Goal: Task Accomplishment & Management: Use online tool/utility

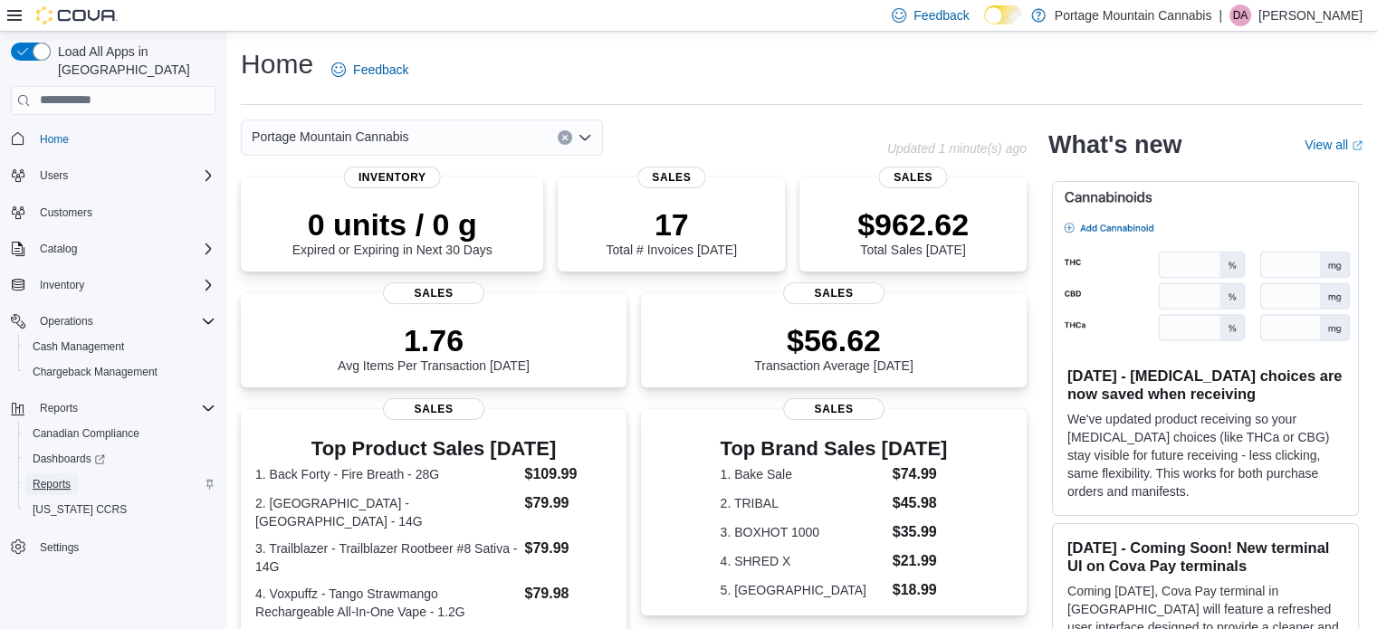
click at [56, 477] on span "Reports" at bounding box center [52, 484] width 38 height 14
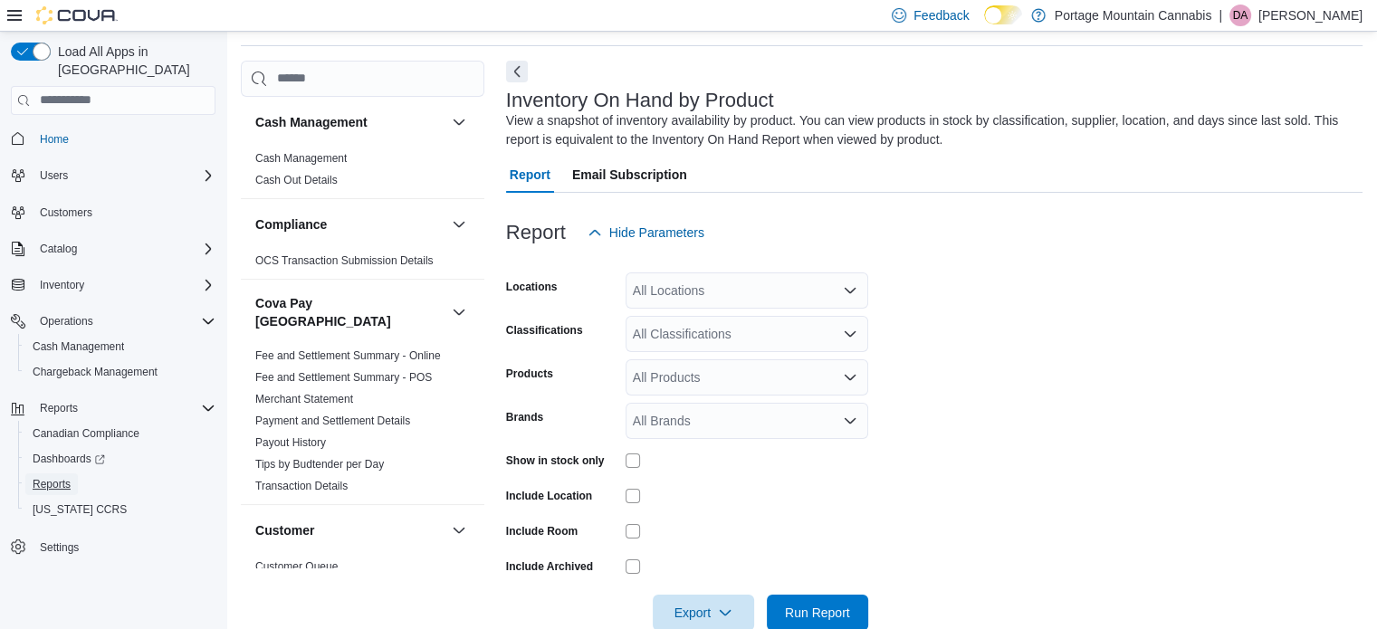
scroll to position [61, 0]
click at [848, 286] on icon "Open list of options" at bounding box center [850, 289] width 14 height 14
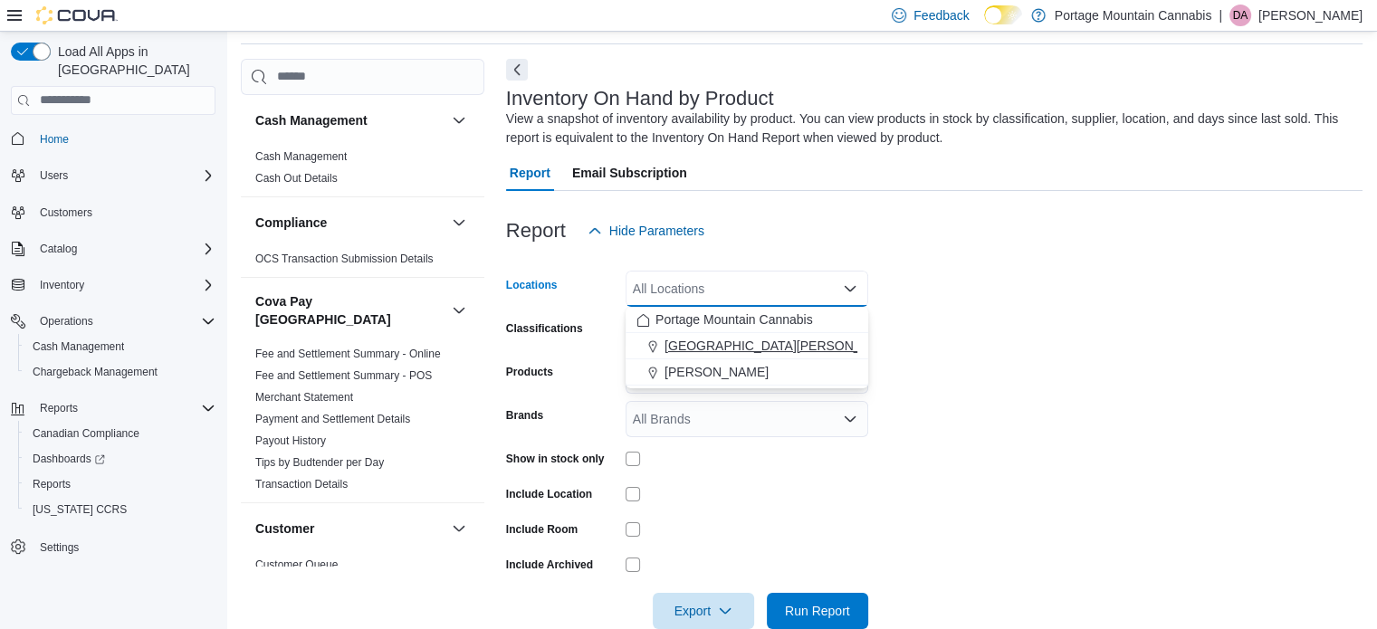
click at [715, 343] on span "[GEOGRAPHIC_DATA][PERSON_NAME]" at bounding box center [783, 346] width 236 height 18
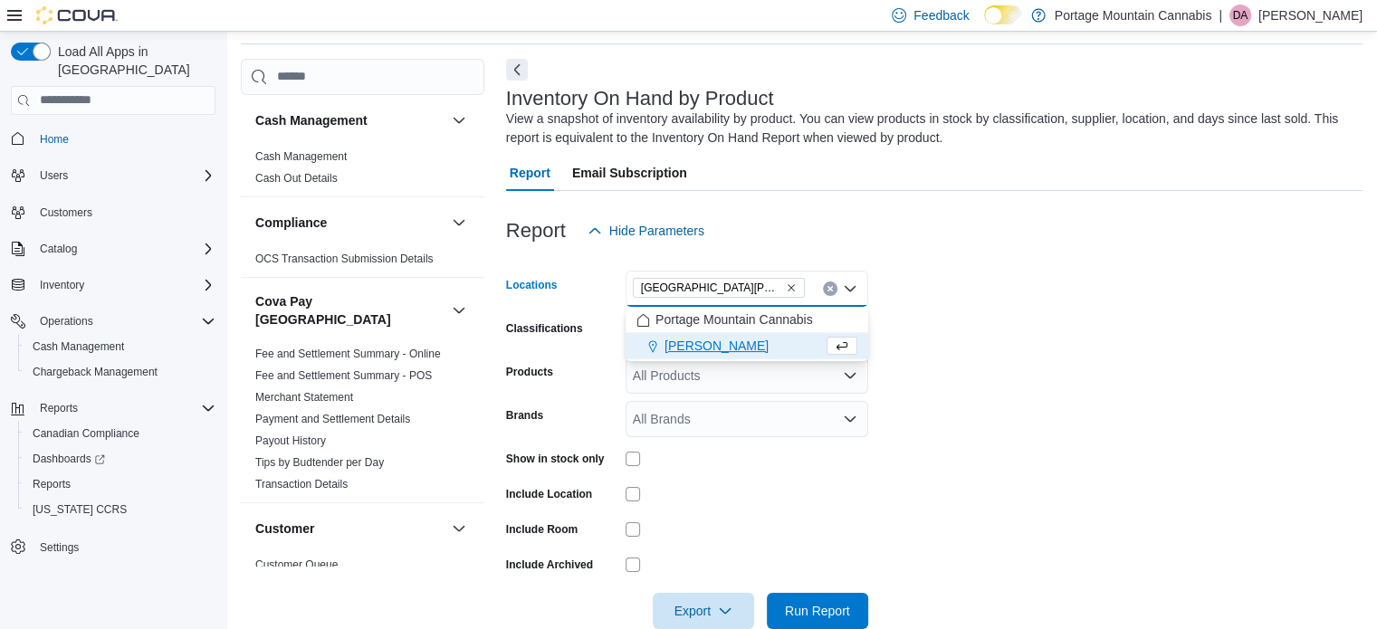
click at [1144, 278] on form "Locations [GEOGRAPHIC_DATA][PERSON_NAME] box. Selected. [GEOGRAPHIC_DATA][PERSO…" at bounding box center [934, 439] width 857 height 380
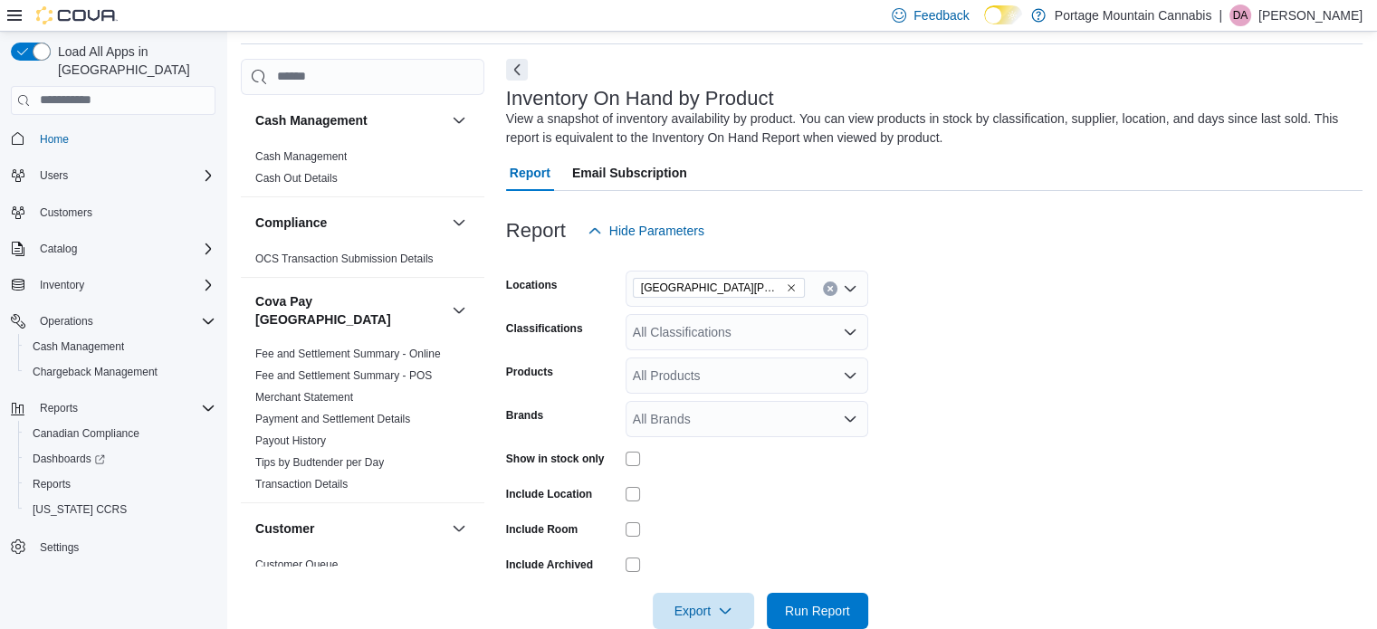
click at [849, 332] on icon "Open list of options" at bounding box center [850, 331] width 11 height 5
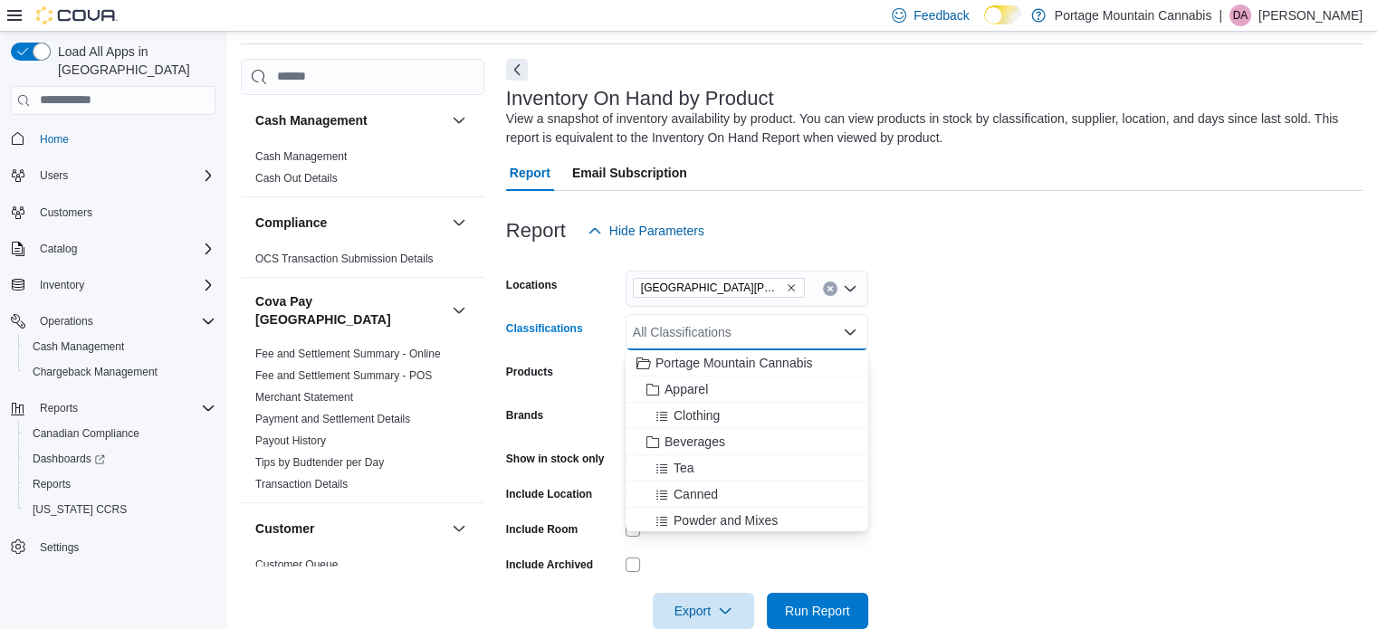
click at [1043, 391] on form "Locations [GEOGRAPHIC_DATA][PERSON_NAME] Classifications All Classifications Co…" at bounding box center [934, 439] width 857 height 380
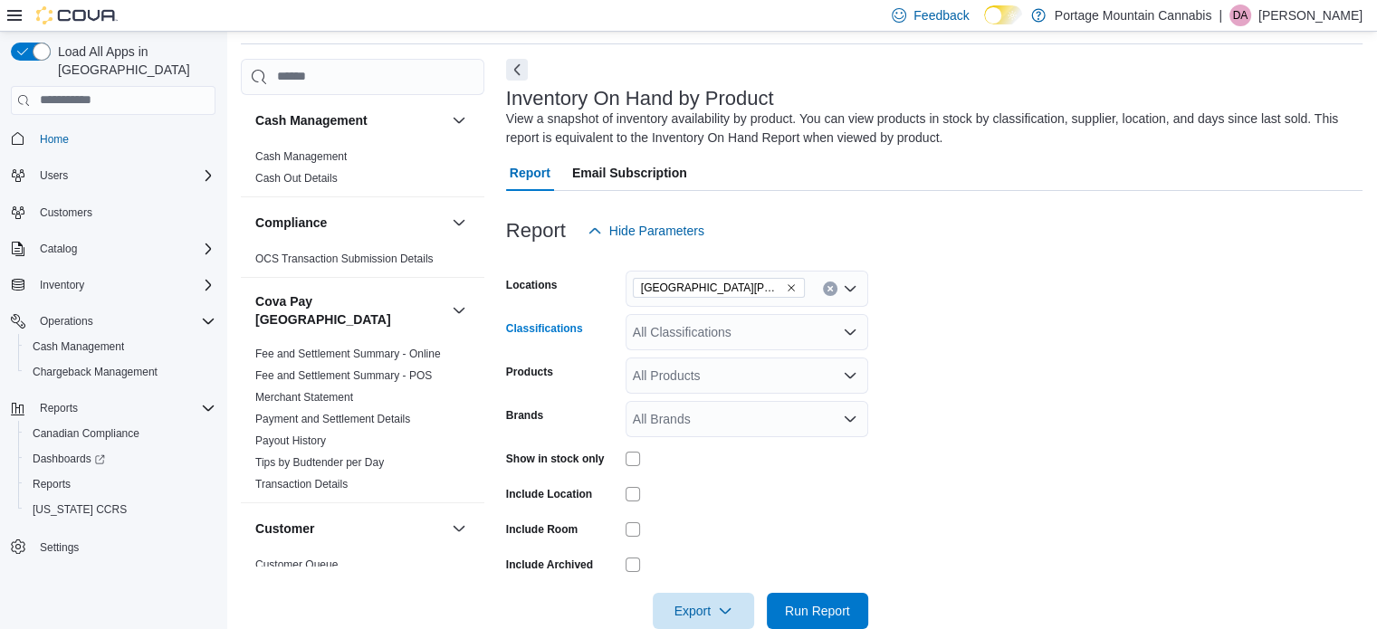
click at [849, 335] on icon "Open list of options" at bounding box center [850, 332] width 14 height 14
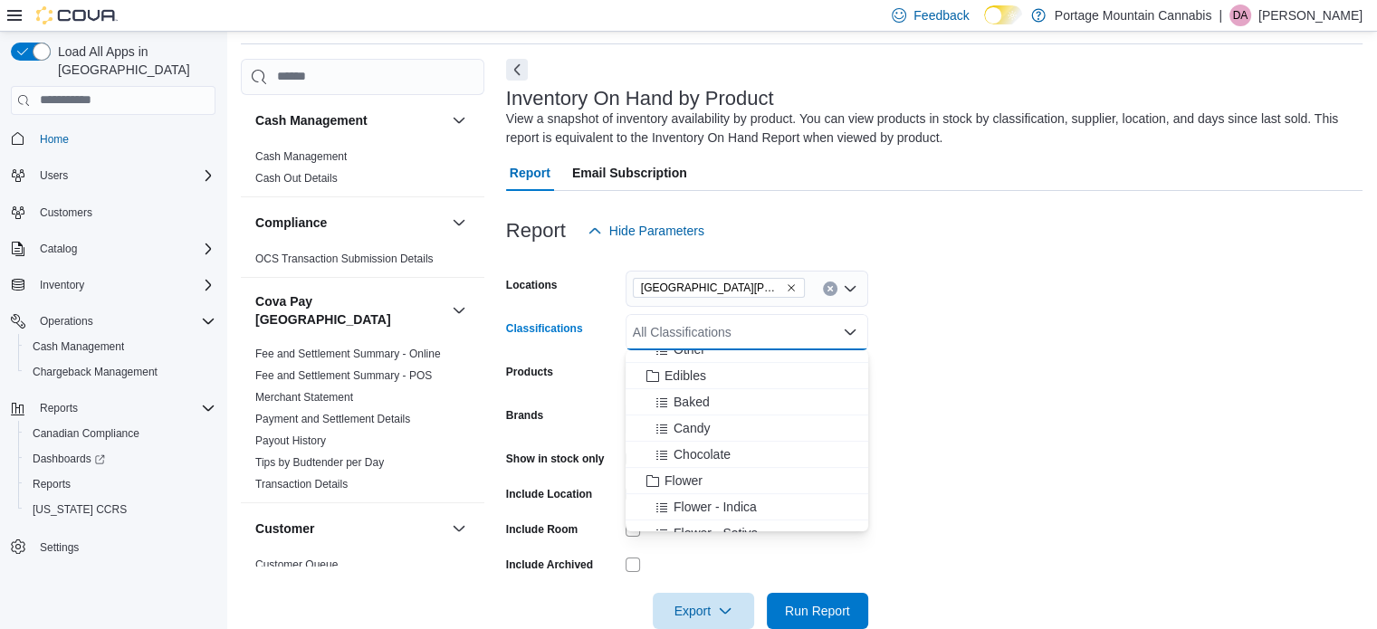
scroll to position [482, 0]
click at [669, 458] on span "Flower" at bounding box center [684, 459] width 38 height 18
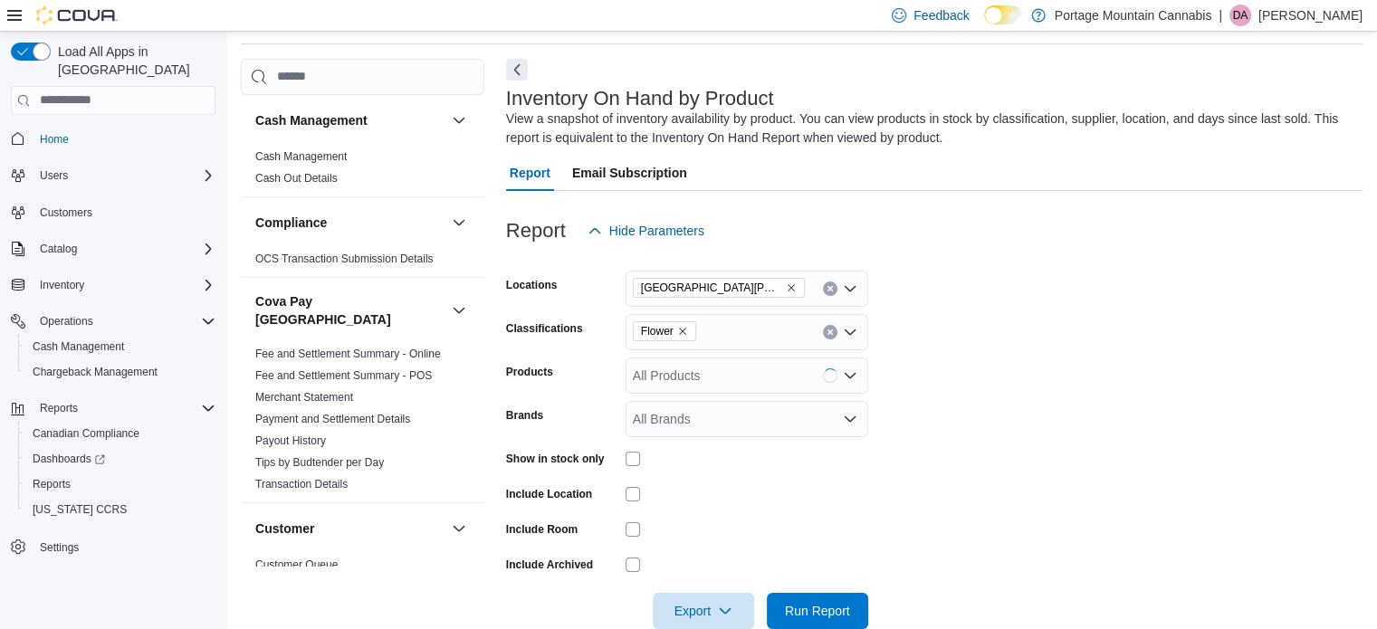
click at [1047, 436] on form "Locations [GEOGRAPHIC_DATA][PERSON_NAME] Classifications Flower Products All Pr…" at bounding box center [934, 439] width 857 height 380
click at [814, 608] on span "Run Report" at bounding box center [817, 610] width 65 height 18
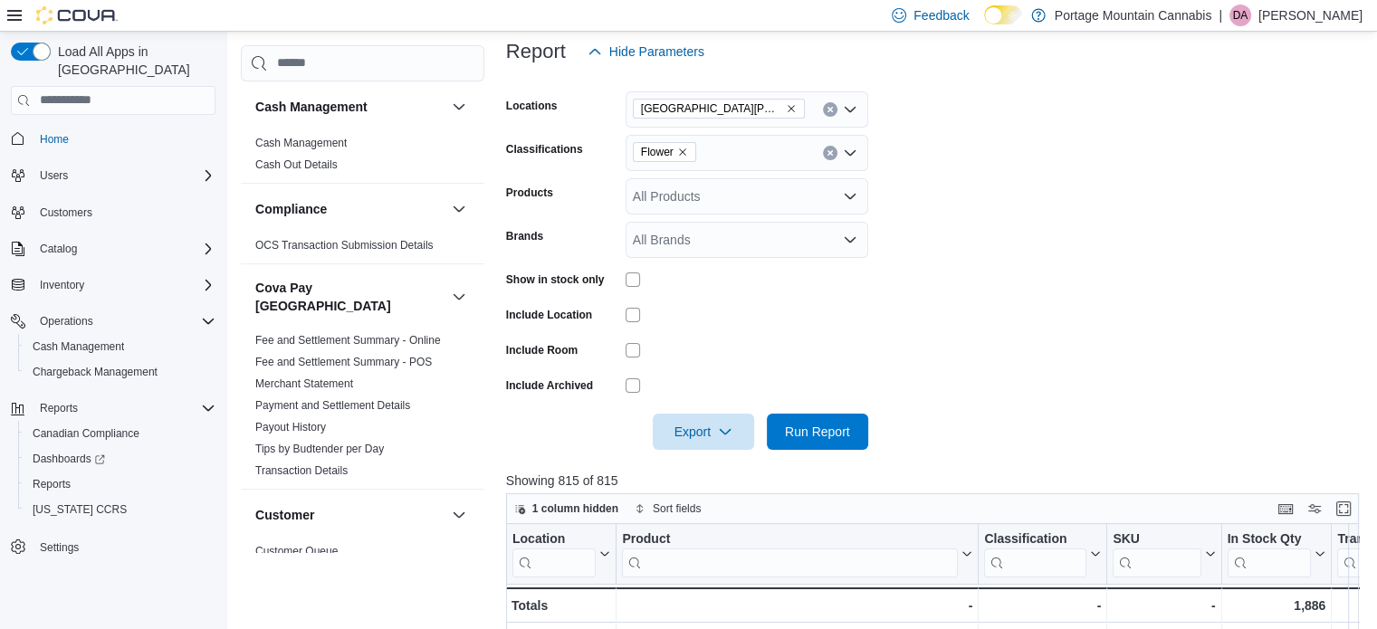
scroll to position [231, 0]
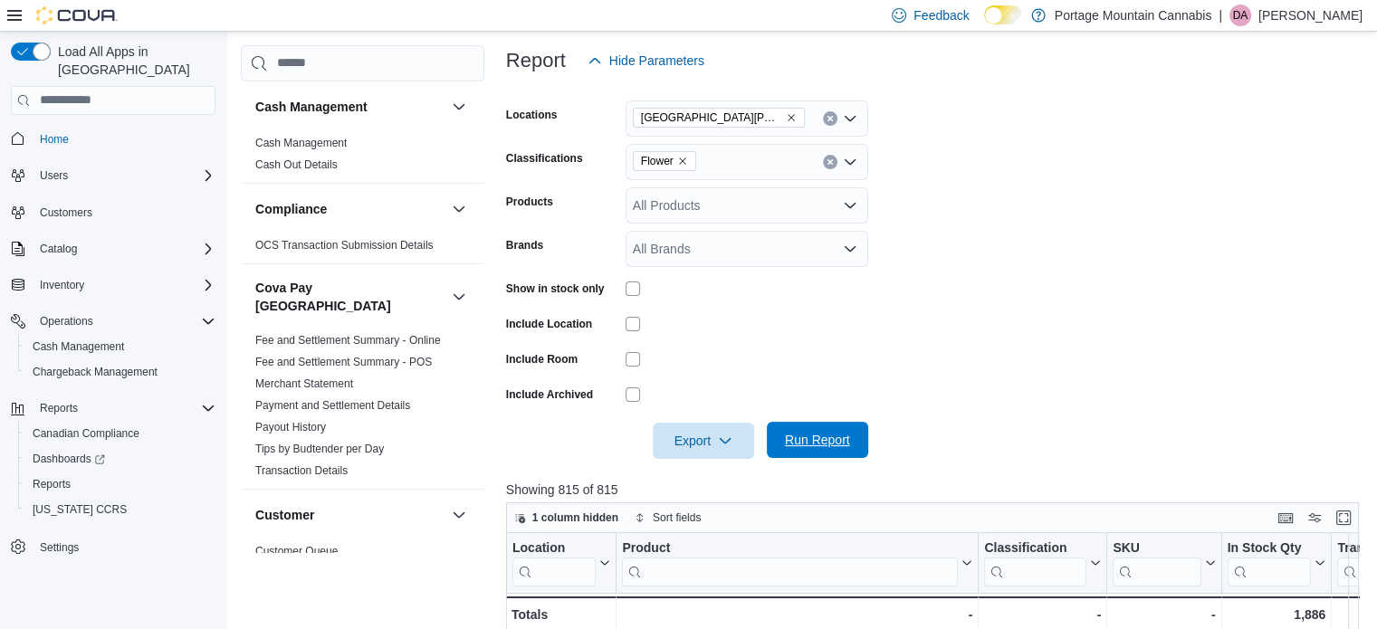
click at [801, 440] on span "Run Report" at bounding box center [817, 440] width 65 height 18
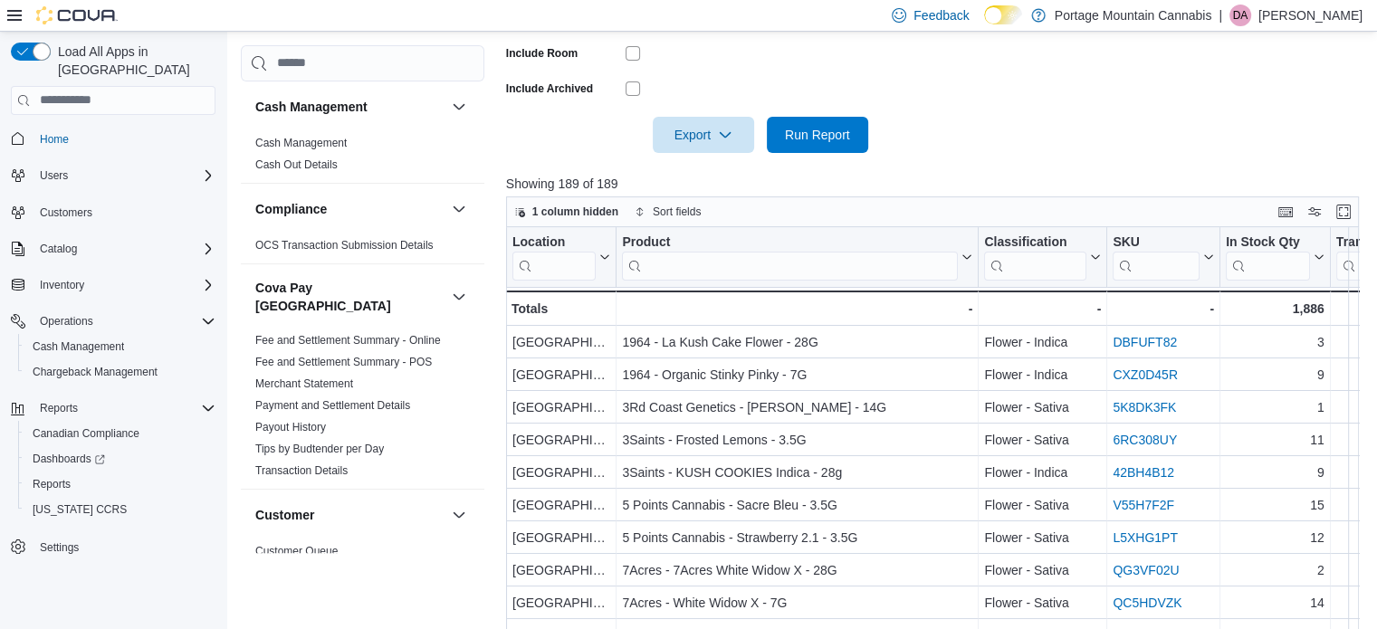
scroll to position [536, 0]
click at [1355, 213] on button "Enter fullscreen" at bounding box center [1344, 212] width 22 height 22
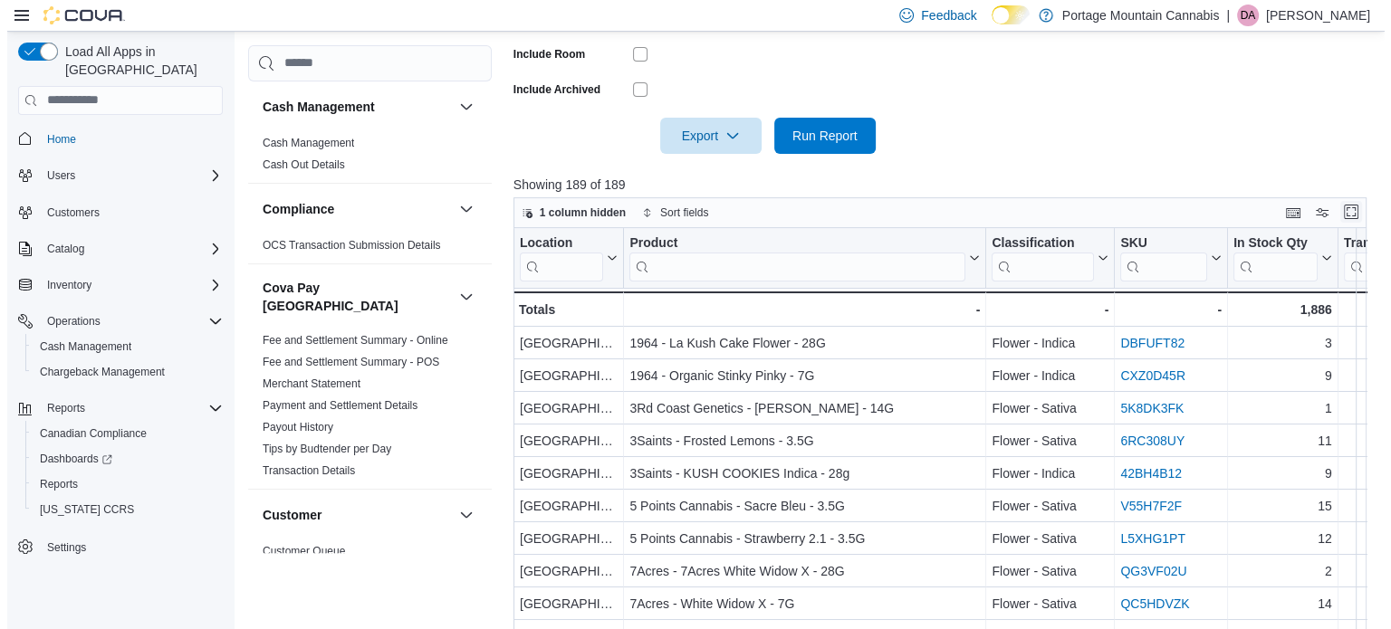
scroll to position [0, 0]
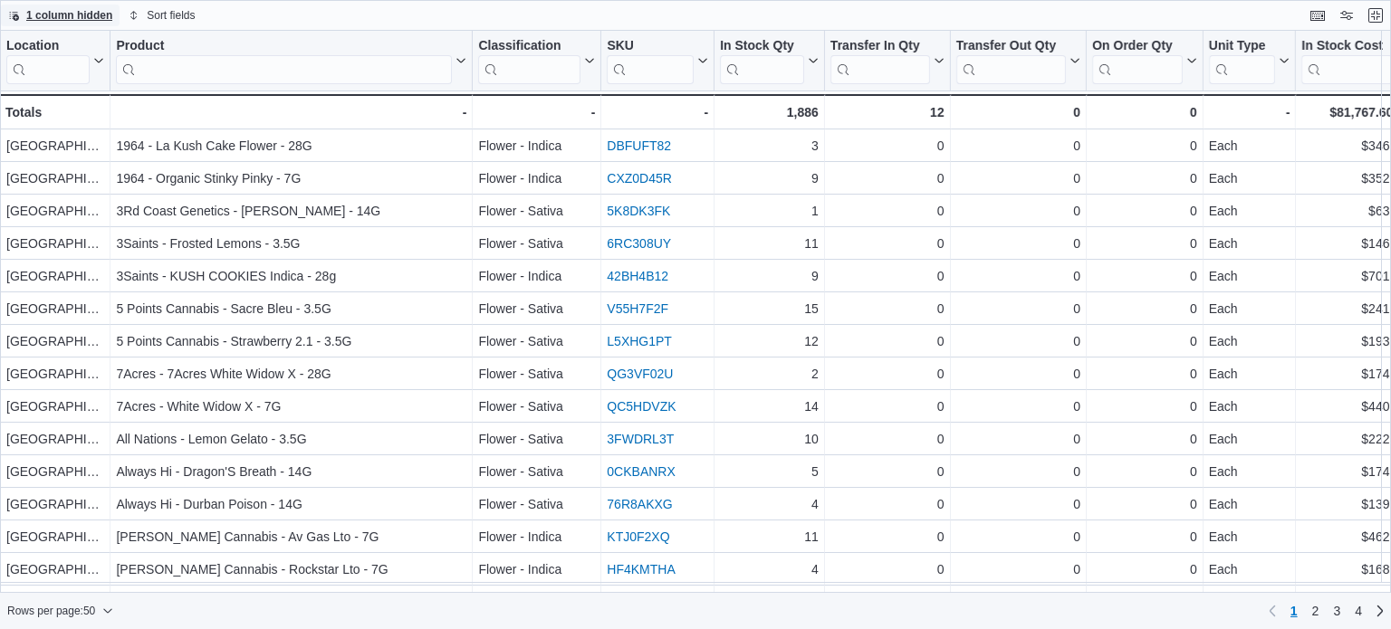
click at [65, 9] on span "1 column hidden" at bounding box center [69, 15] width 86 height 14
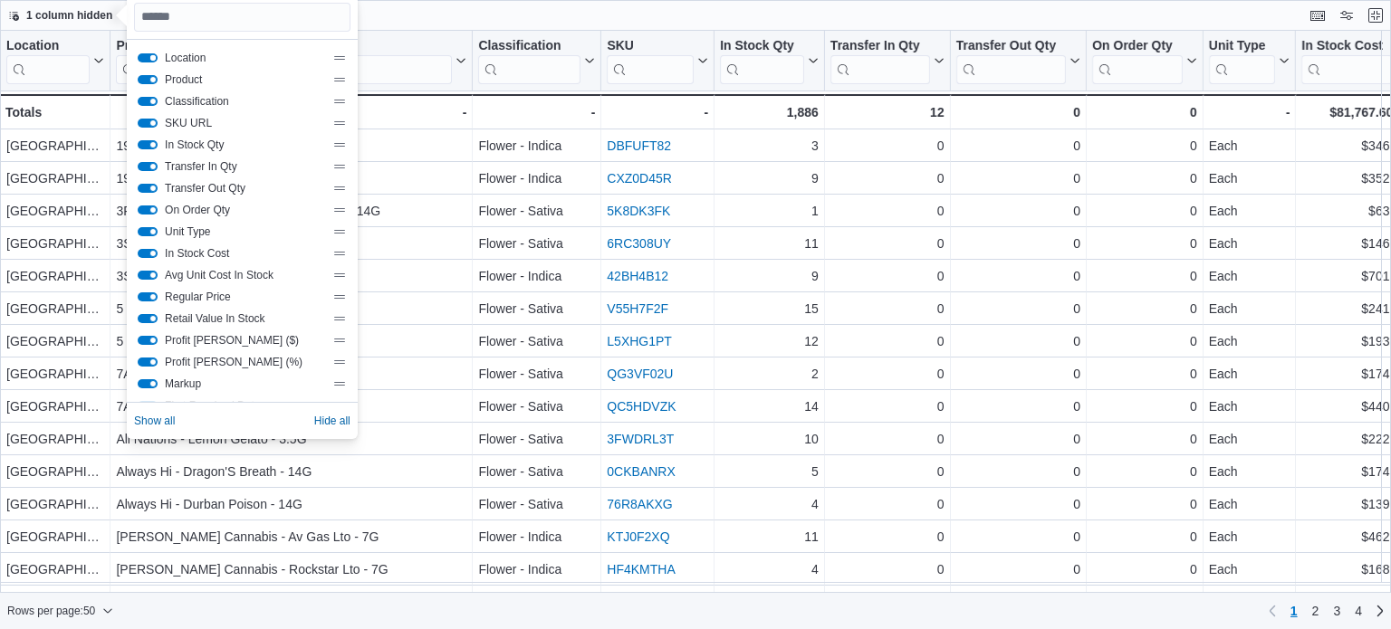
click at [145, 55] on button "Location" at bounding box center [148, 57] width 20 height 9
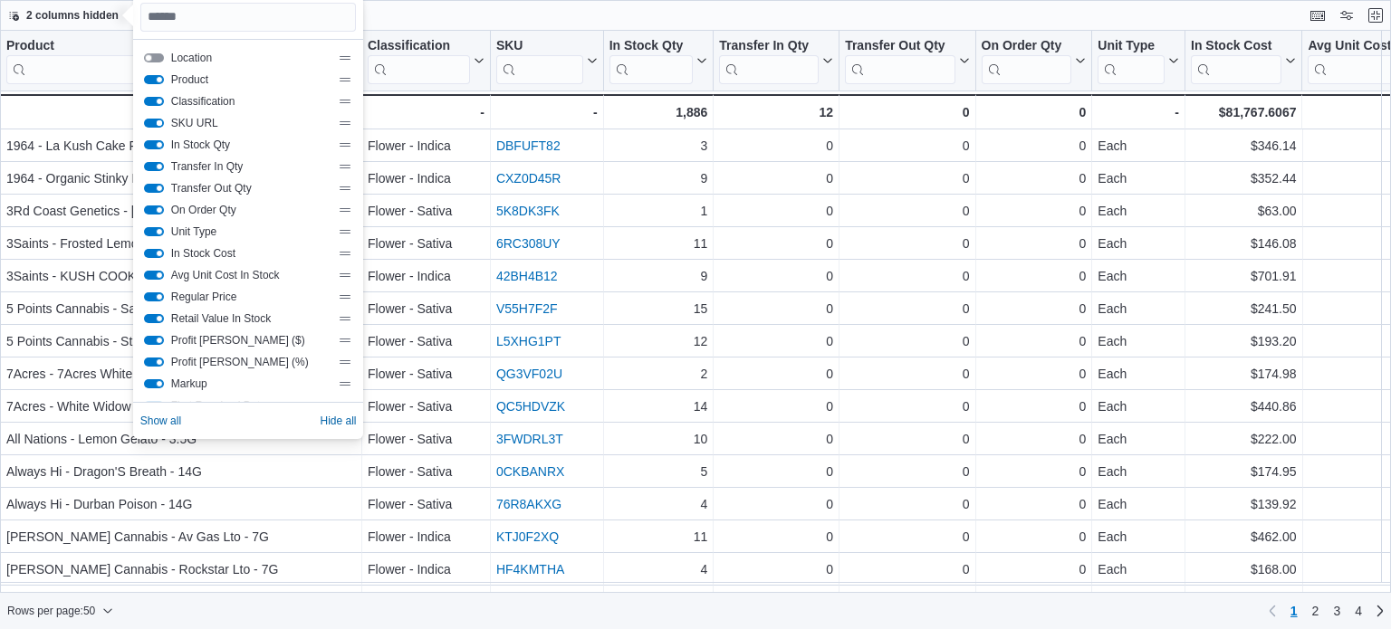
click at [149, 123] on button "SKU URL" at bounding box center [154, 123] width 20 height 9
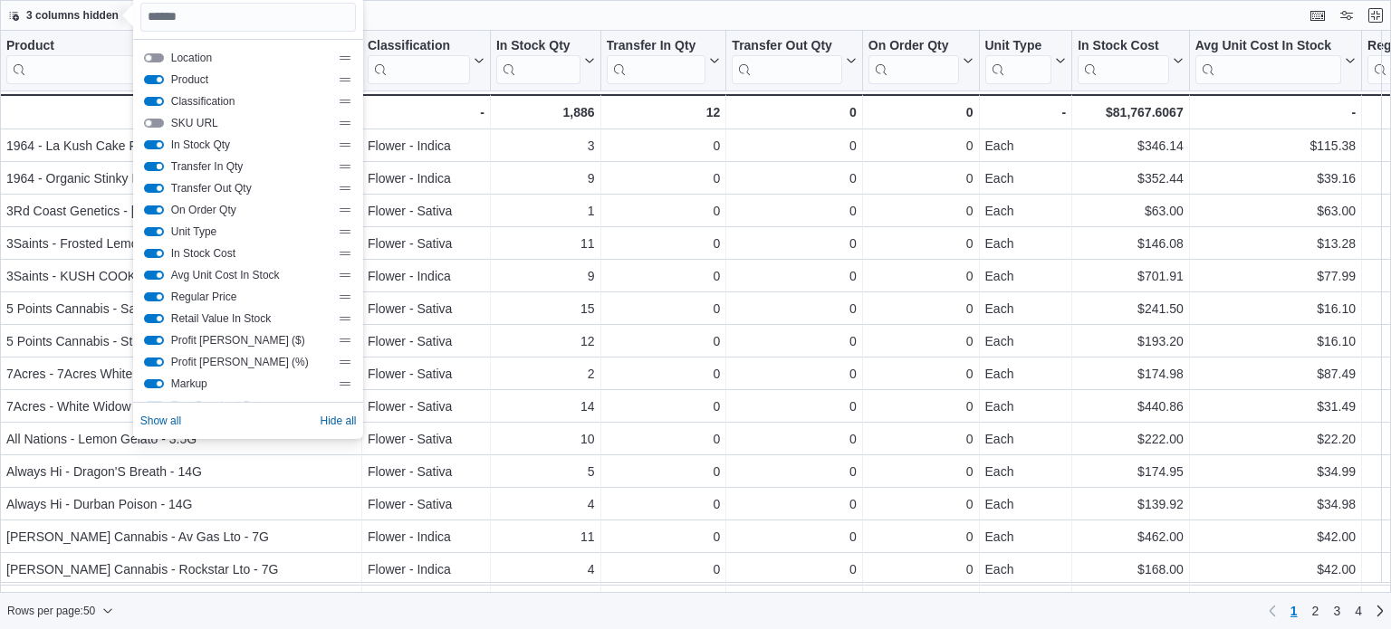
click at [155, 168] on button "Transfer In Qty" at bounding box center [154, 166] width 20 height 9
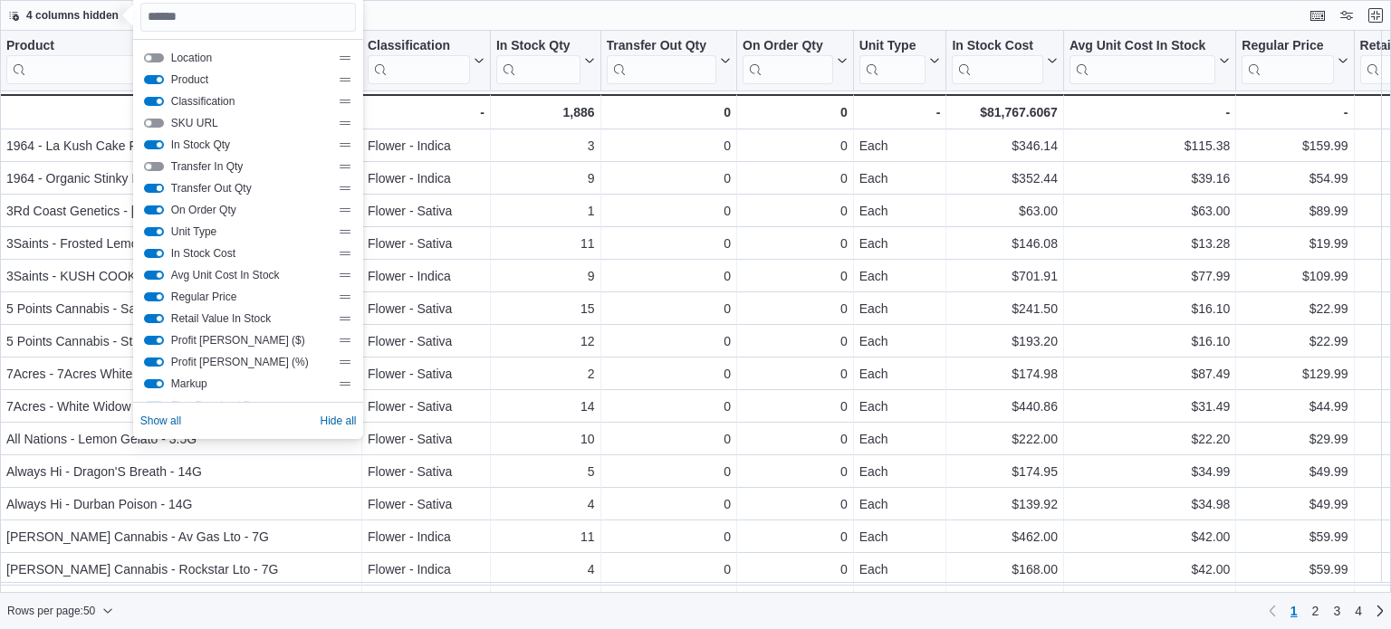
click at [155, 187] on button "Transfer Out Qty" at bounding box center [154, 188] width 20 height 9
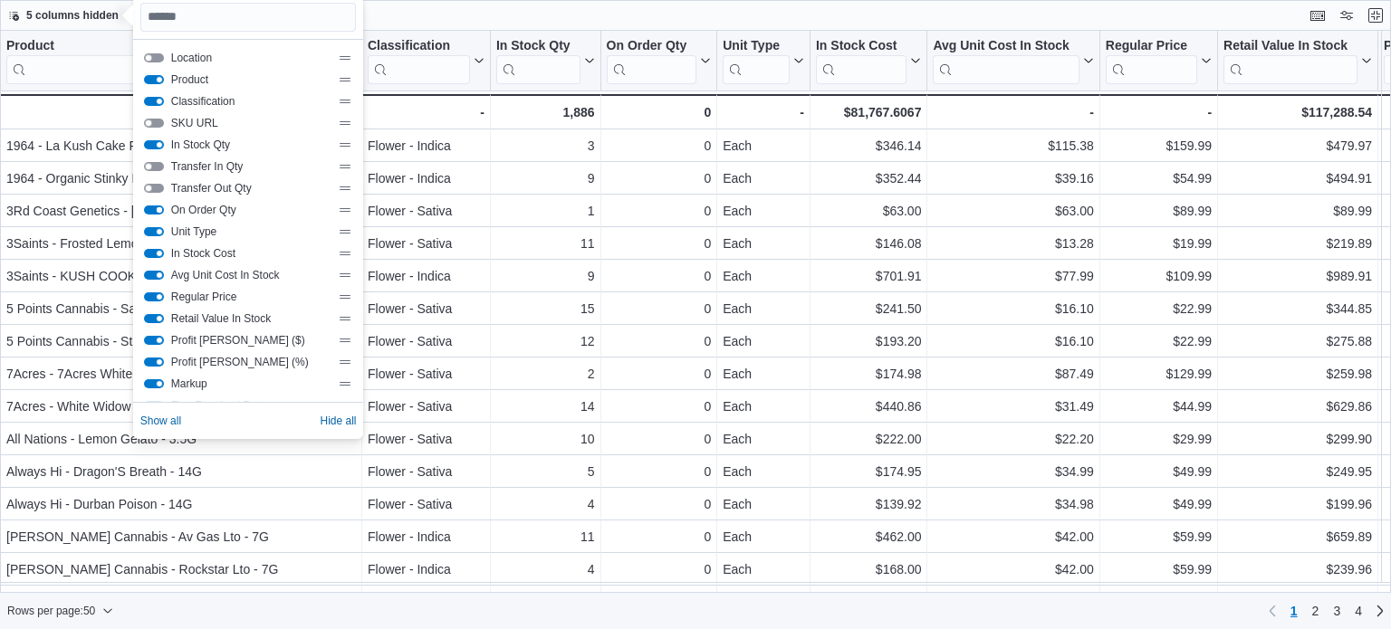
click at [155, 208] on button "On Order Qty" at bounding box center [154, 210] width 20 height 9
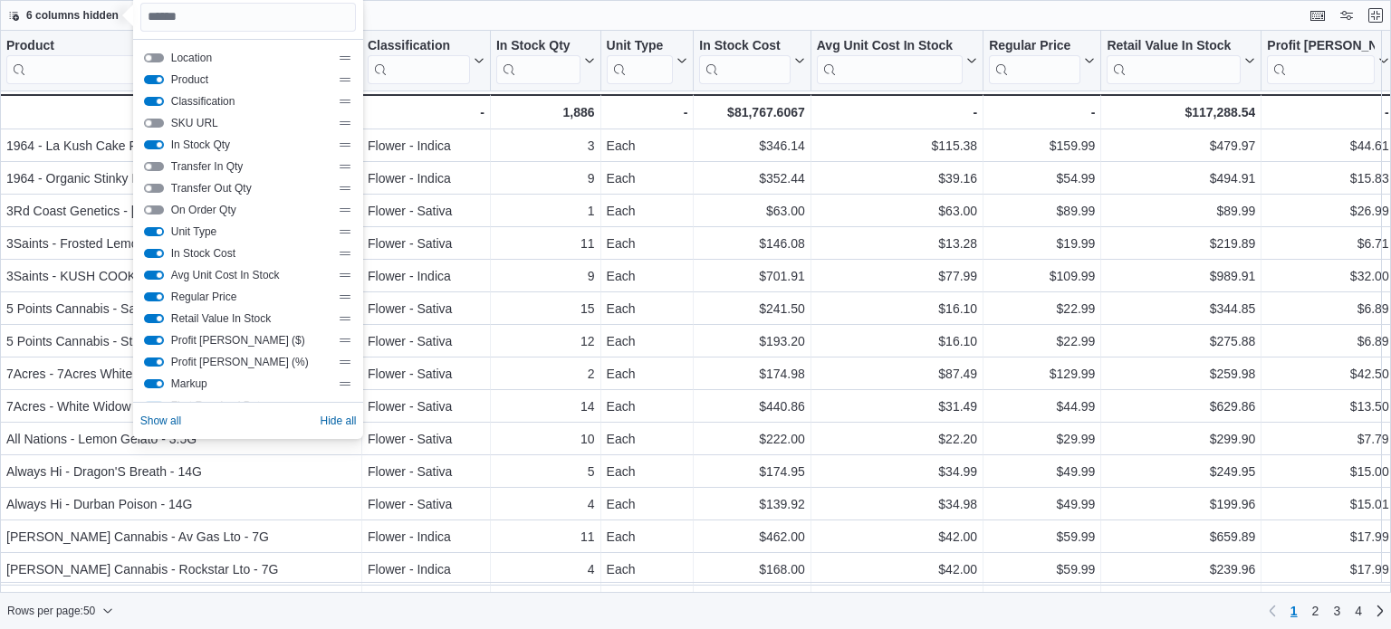
click at [155, 229] on button "Unit Type" at bounding box center [154, 231] width 20 height 9
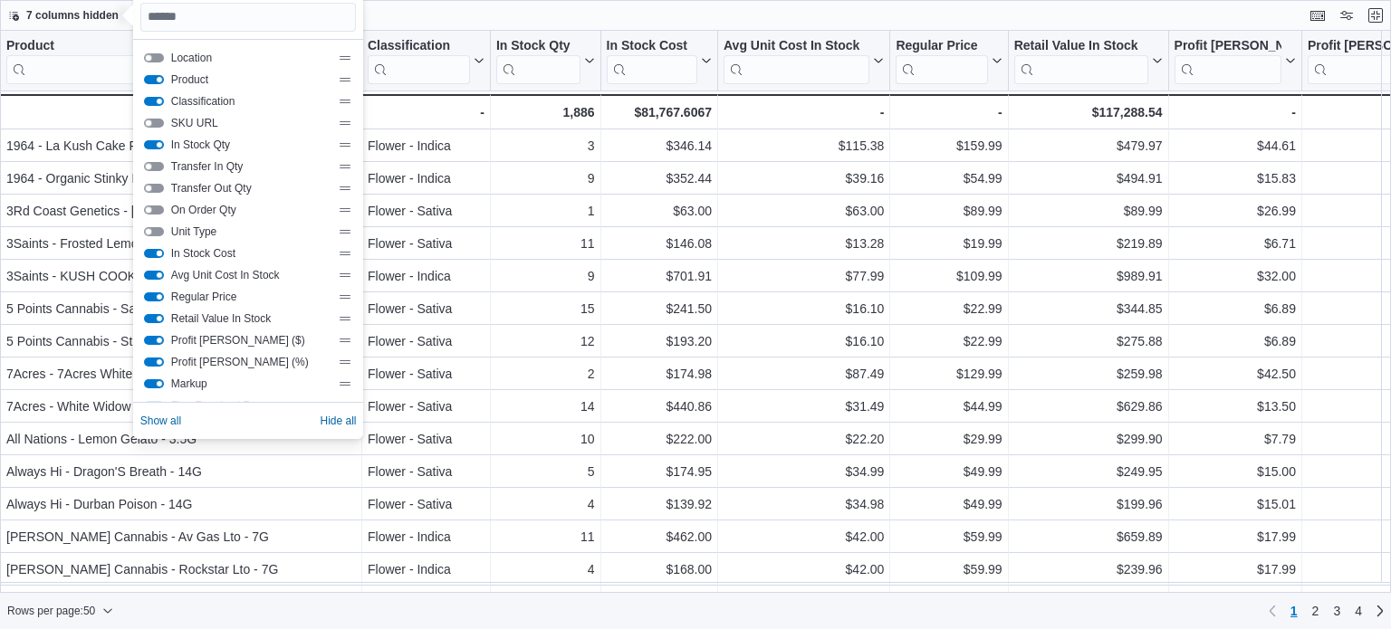
click at [155, 249] on button "In Stock Cost" at bounding box center [154, 253] width 20 height 9
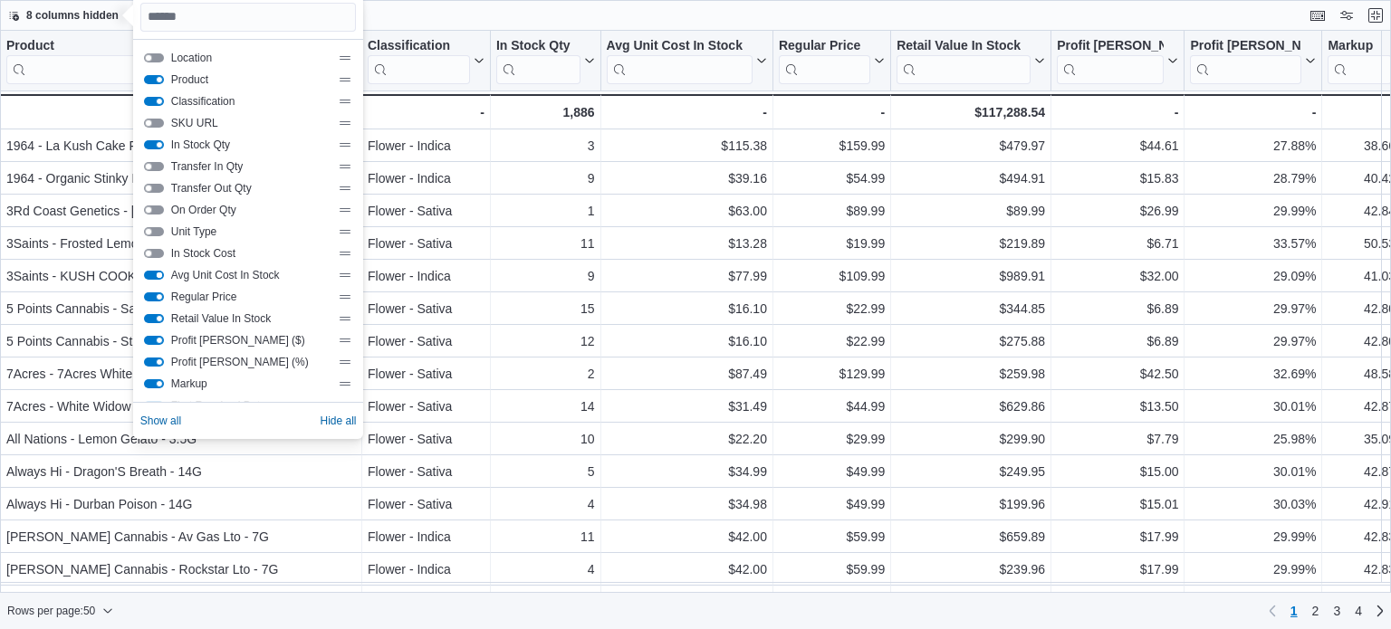
click at [152, 271] on button "Avg Unit Cost In Stock" at bounding box center [154, 275] width 20 height 9
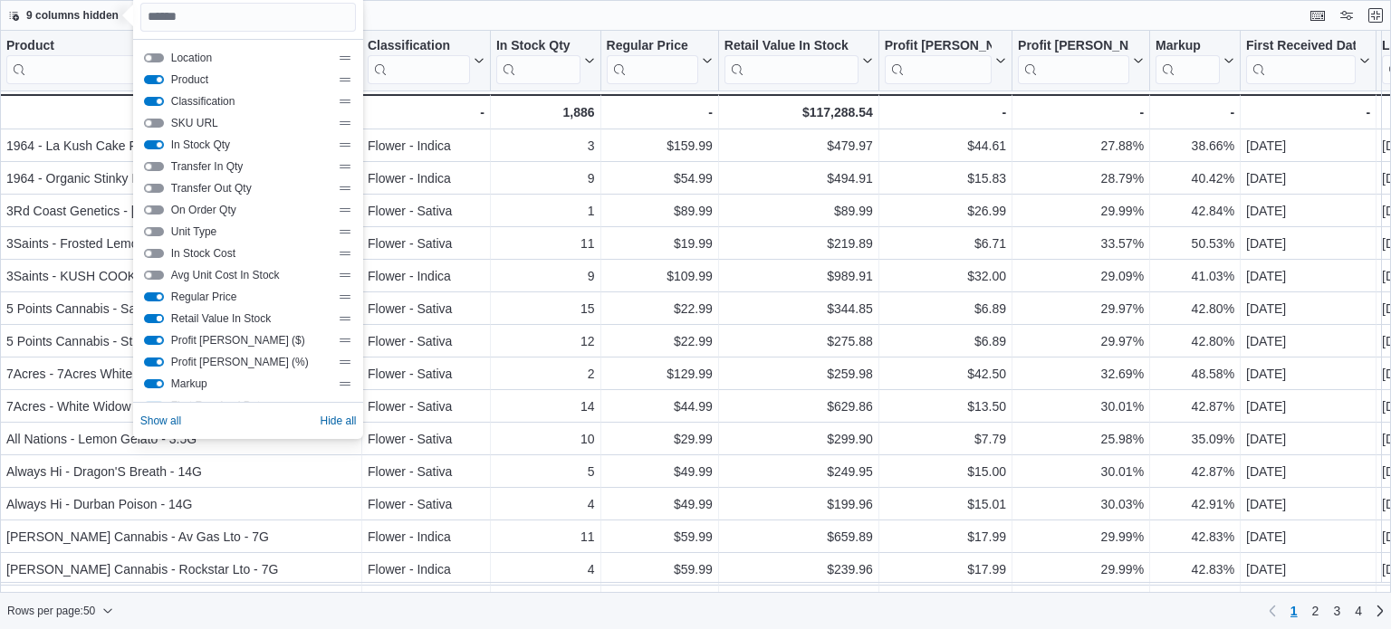
click at [154, 317] on button "Retail Value In Stock" at bounding box center [154, 318] width 20 height 9
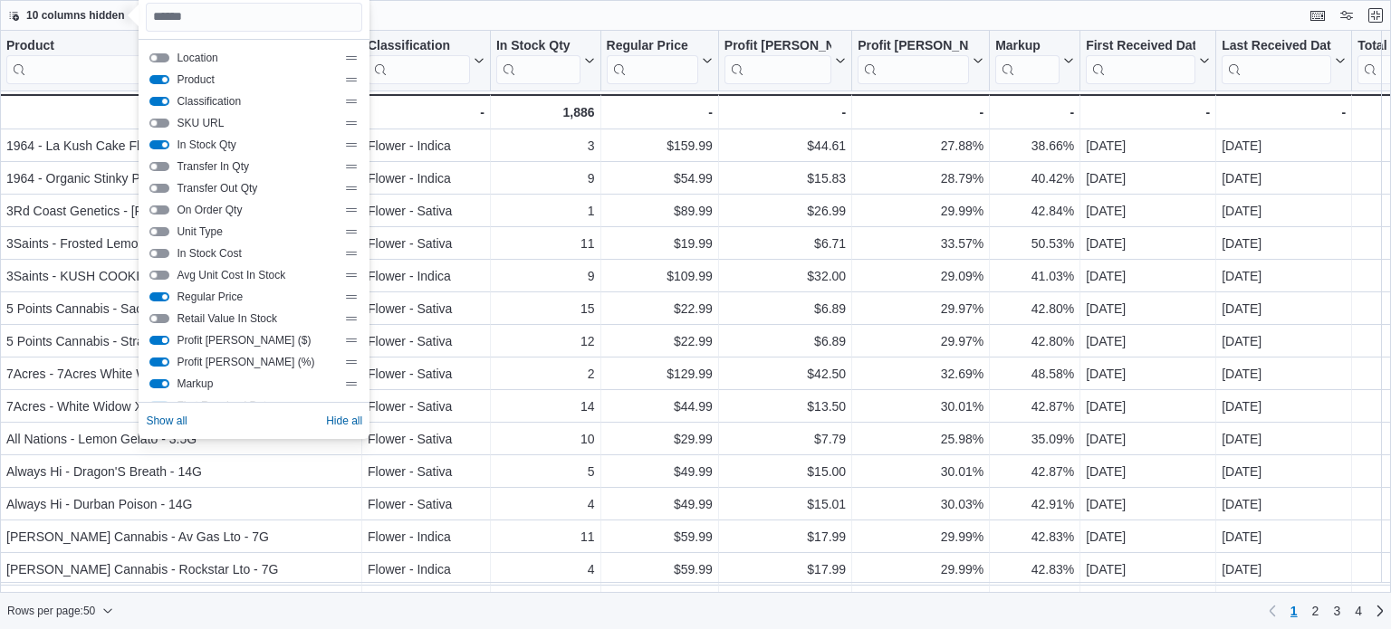
click at [159, 340] on button "Profit Margin ($)" at bounding box center [159, 340] width 20 height 9
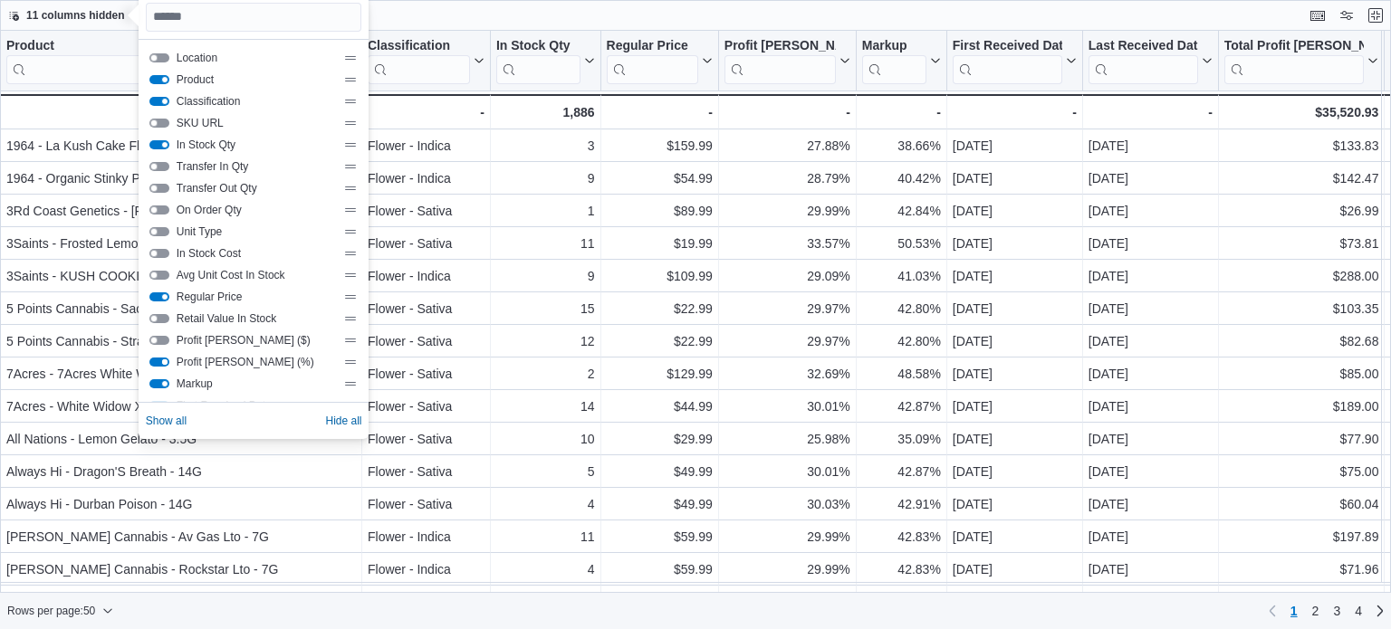
click at [159, 360] on button "Profit Margin (%)" at bounding box center [159, 362] width 20 height 9
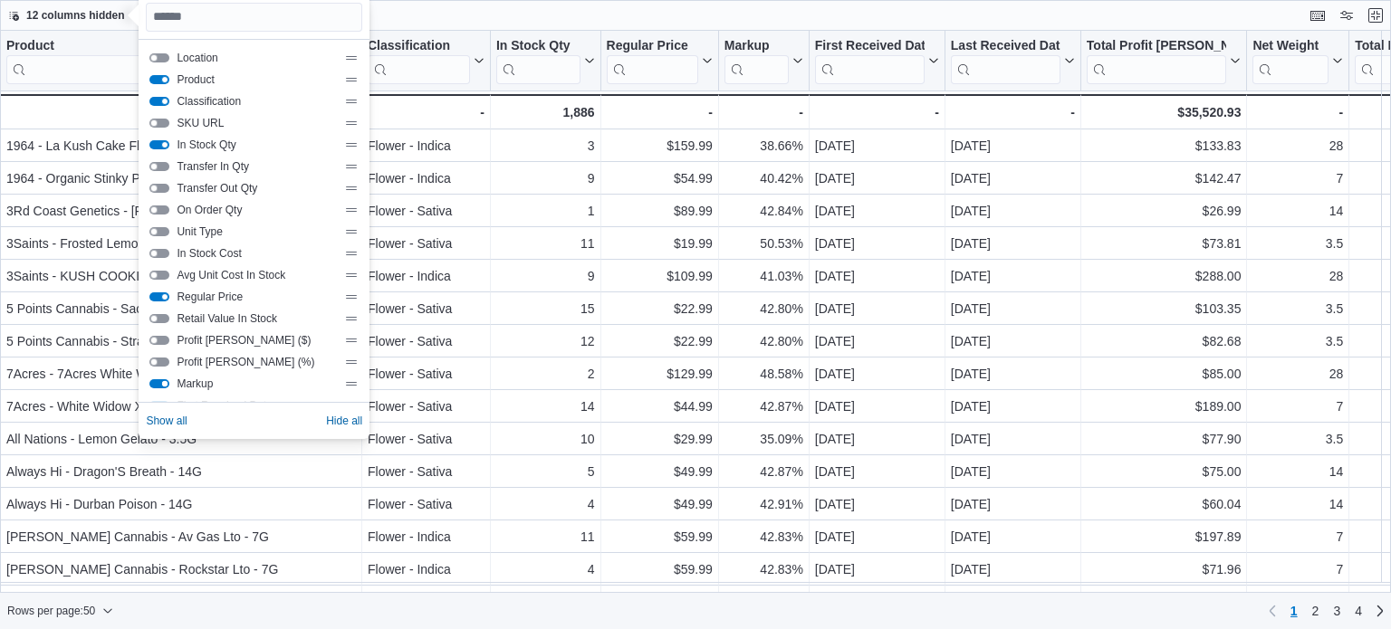
click at [159, 384] on button "Markup" at bounding box center [159, 383] width 20 height 9
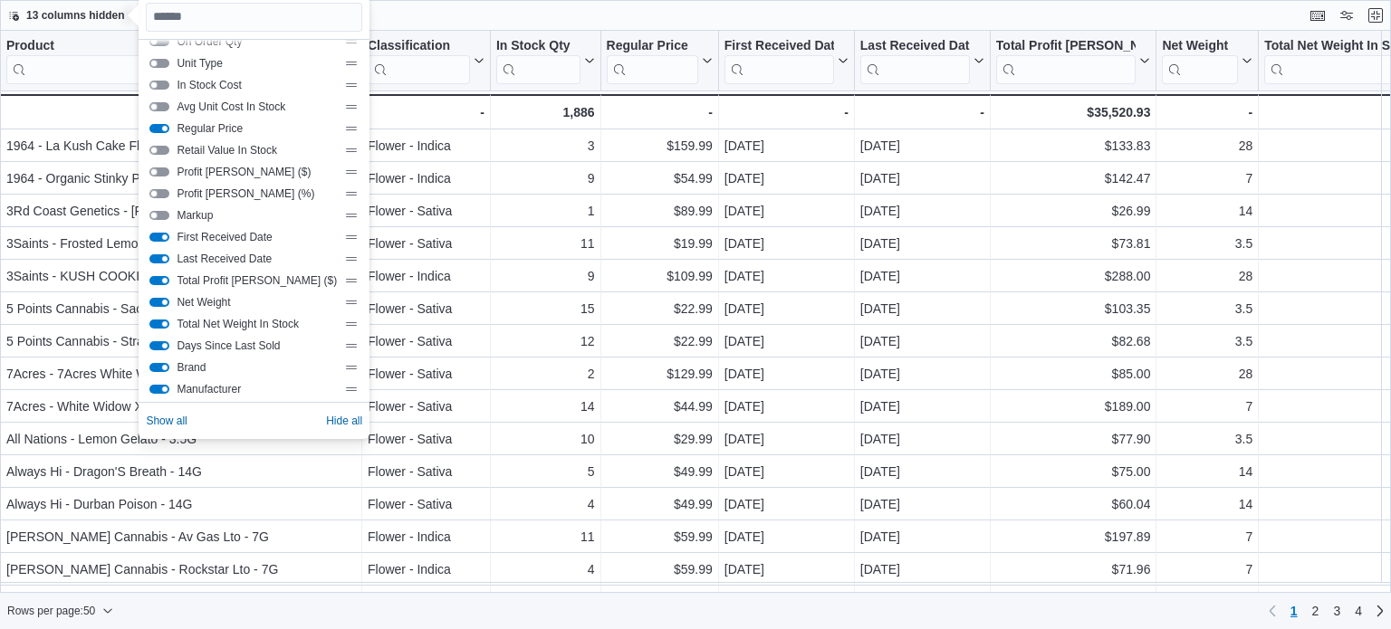
scroll to position [170, 0]
click at [158, 232] on button "First Received Date" at bounding box center [159, 235] width 20 height 9
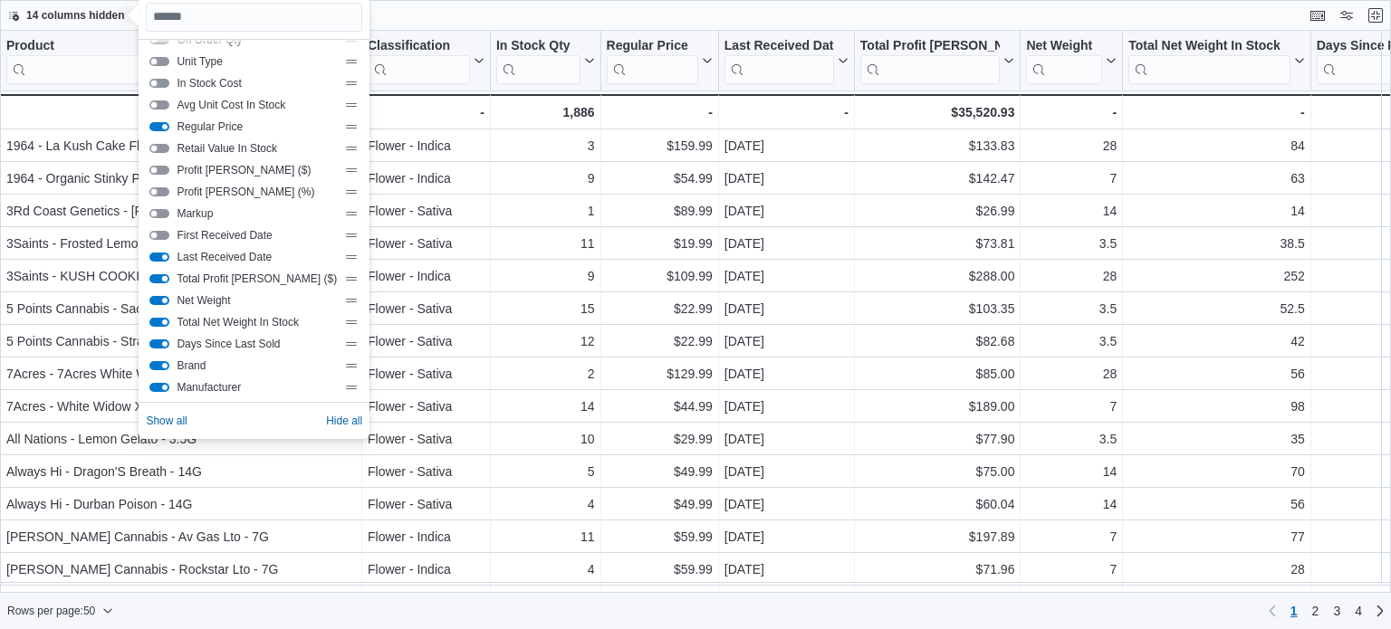
click at [164, 276] on button "Total Profit Margin ($)" at bounding box center [159, 278] width 20 height 9
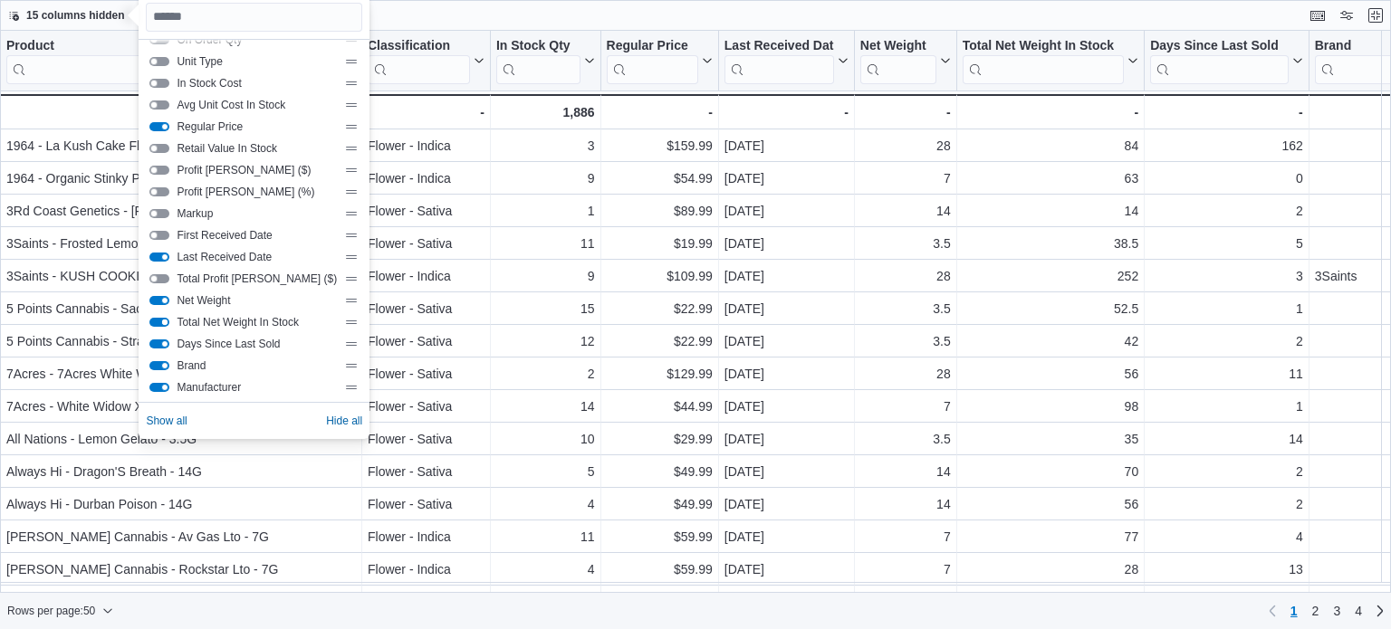
click at [161, 321] on button "Total Net Weight In Stock" at bounding box center [159, 322] width 20 height 9
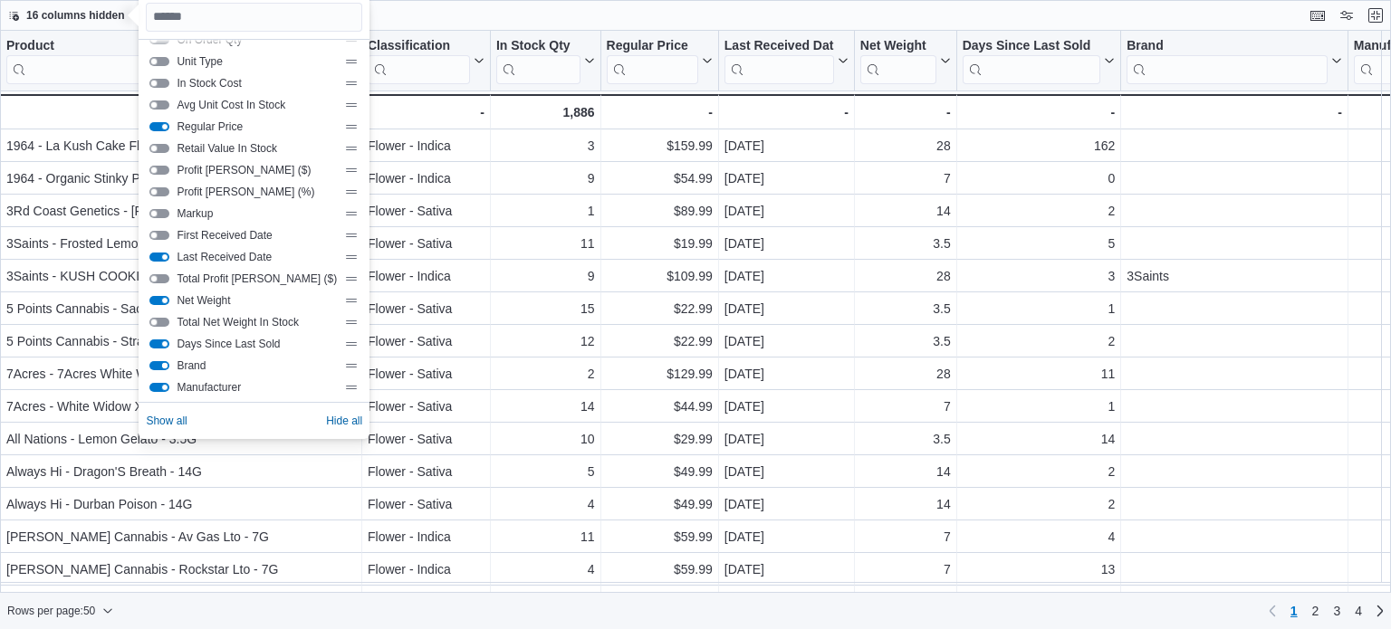
click at [159, 365] on button "Brand" at bounding box center [159, 365] width 20 height 9
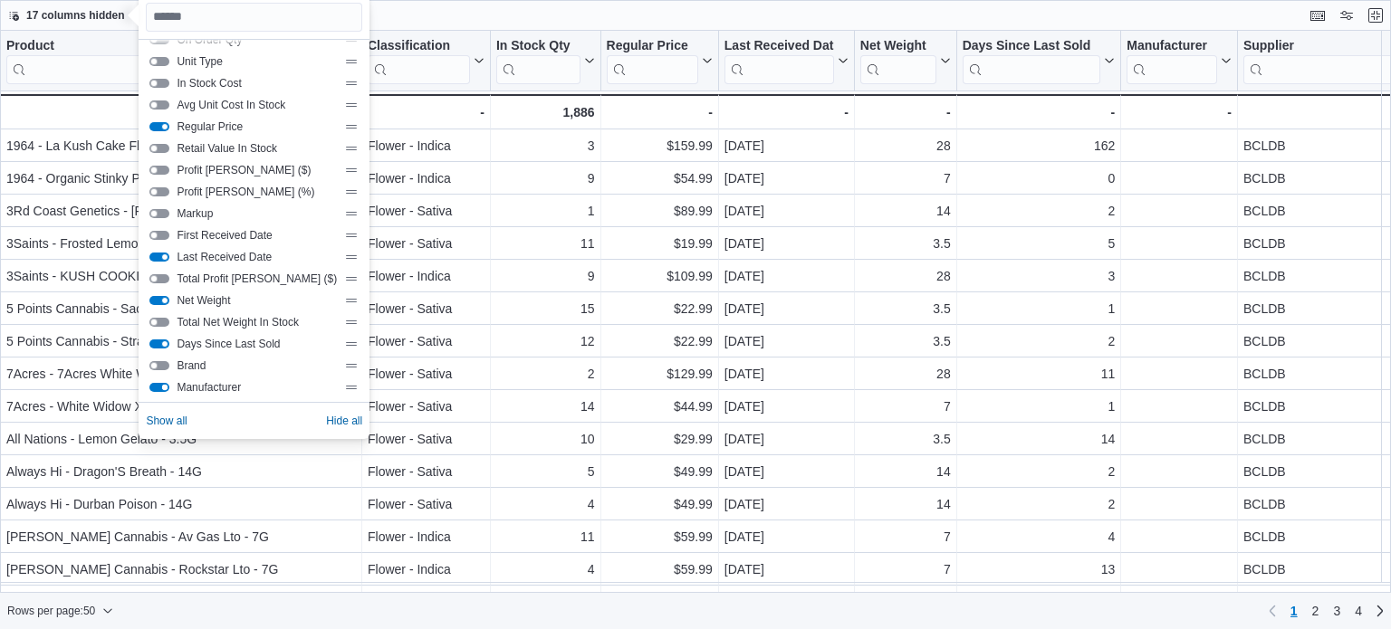
click at [160, 386] on button "Manufacturer" at bounding box center [159, 387] width 20 height 9
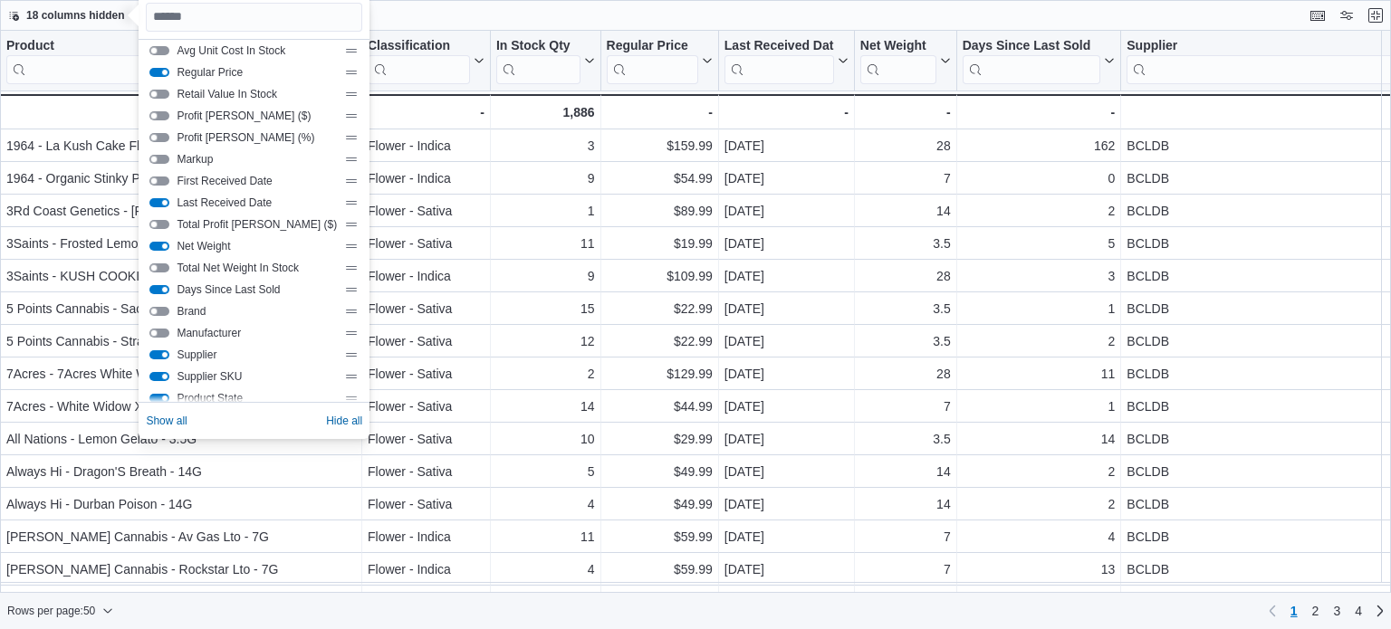
scroll to position [261, 0]
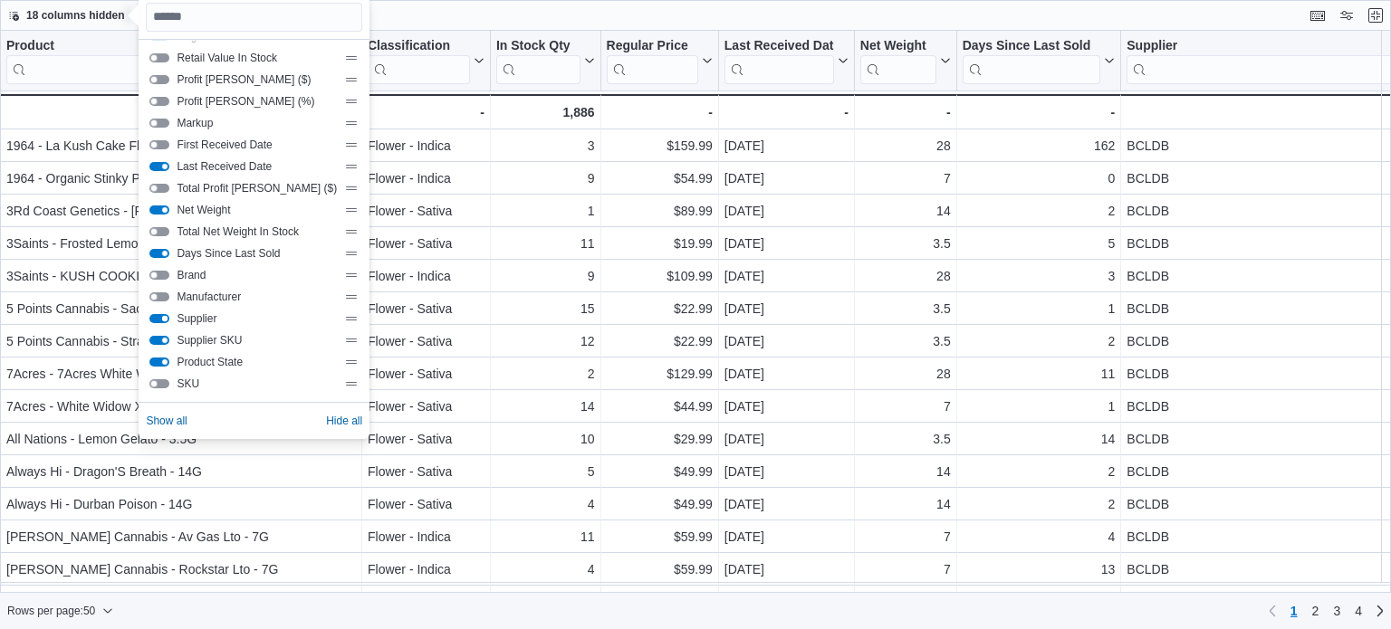
click at [156, 314] on button "Supplier" at bounding box center [159, 318] width 20 height 9
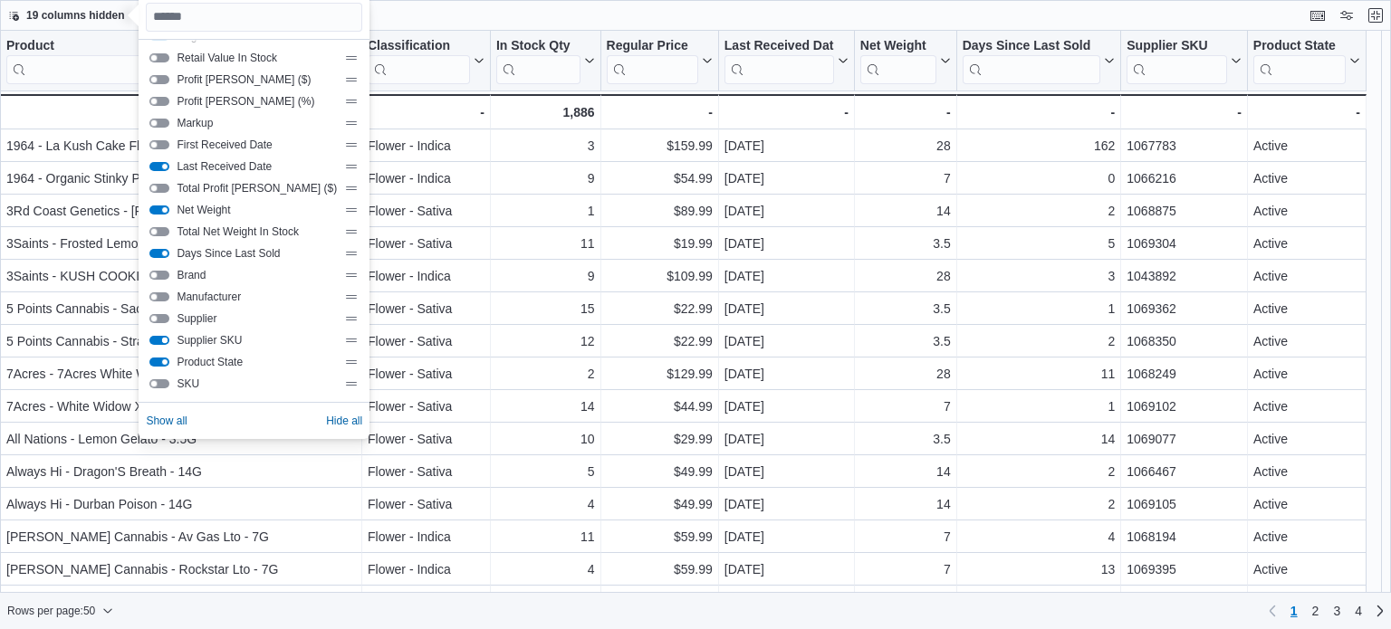
click at [161, 342] on button "Supplier SKU" at bounding box center [159, 340] width 20 height 9
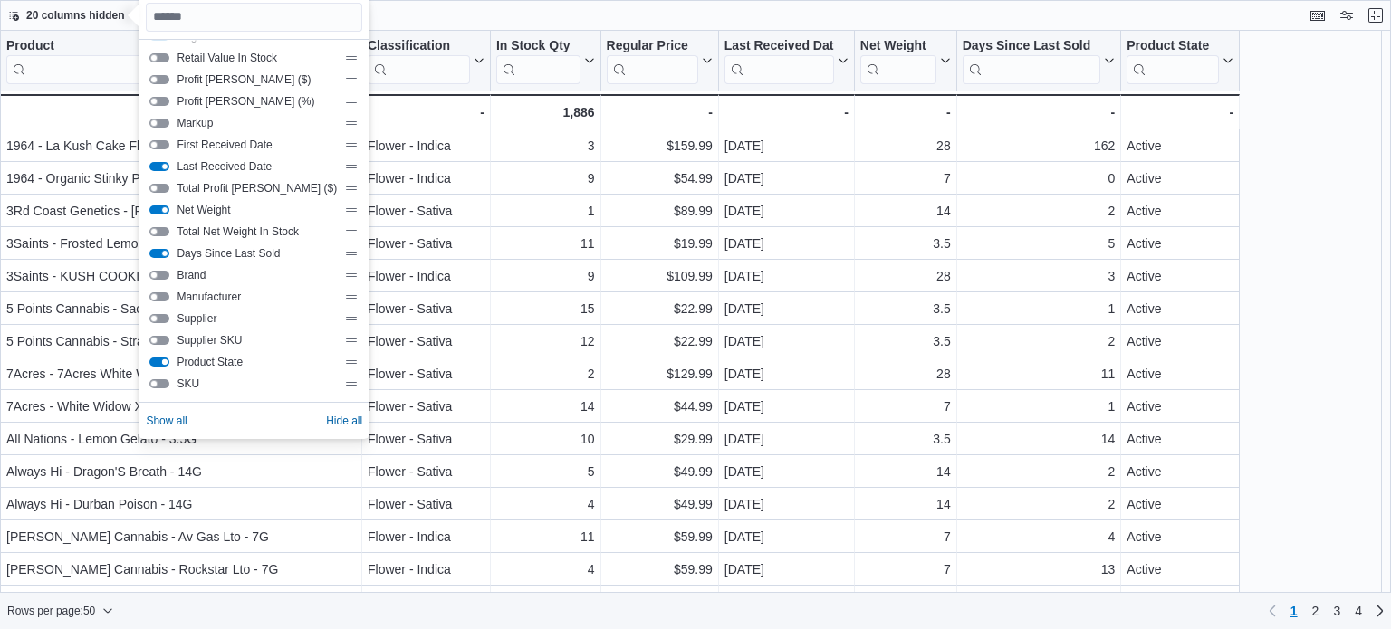
click at [159, 363] on button "Product State" at bounding box center [159, 362] width 20 height 9
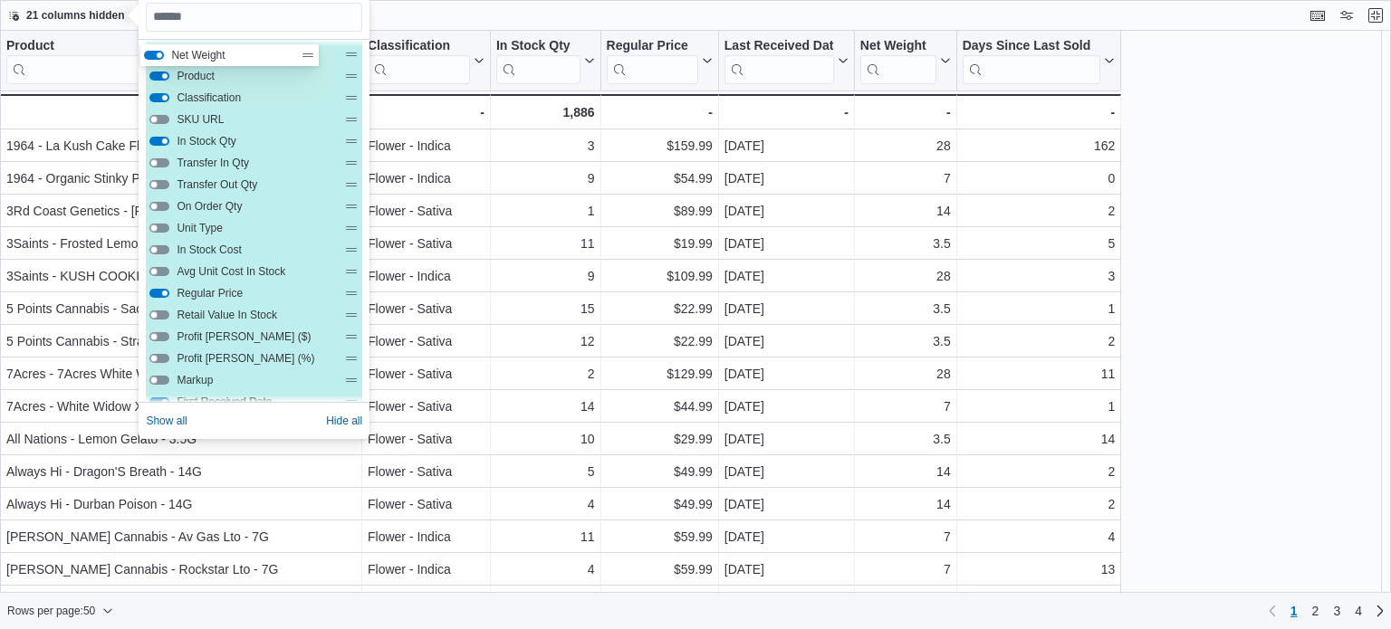
scroll to position [0, 0]
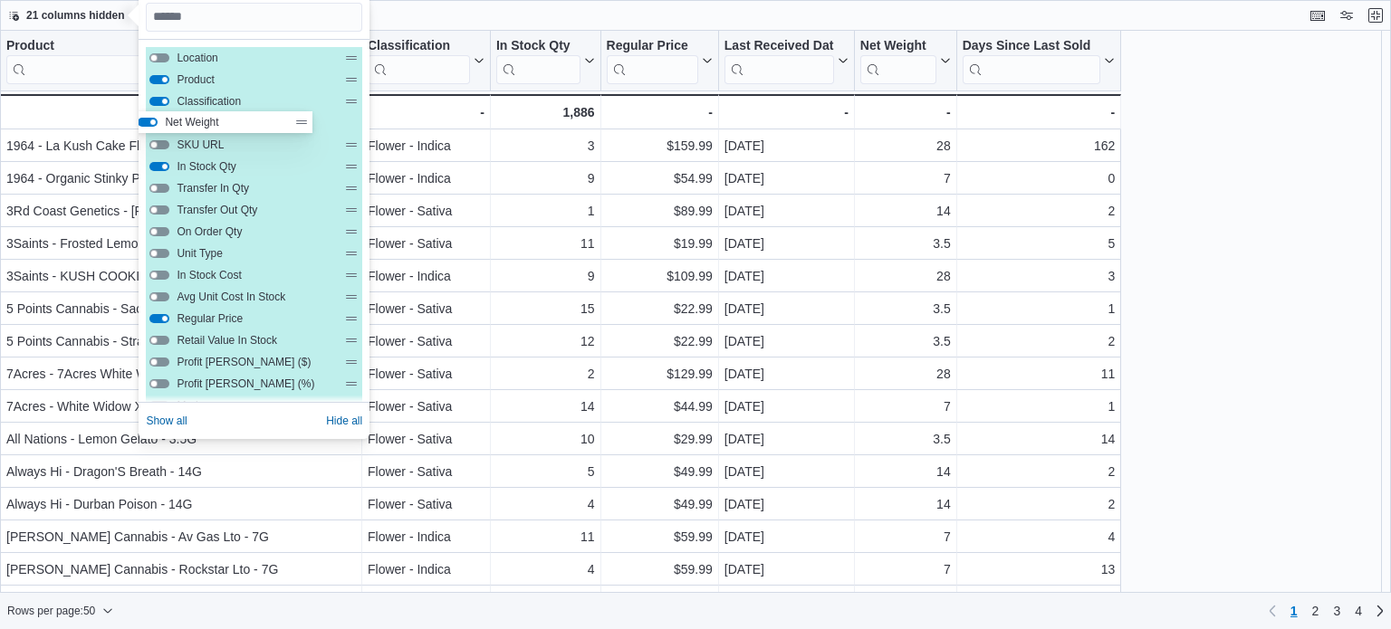
drag, startPoint x: 313, startPoint y: 216, endPoint x: 302, endPoint y: 122, distance: 94.0
click at [302, 122] on div "Location Product Classification SKU URL In Stock Qty Transfer In Qty Transfer O…" at bounding box center [254, 351] width 216 height 609
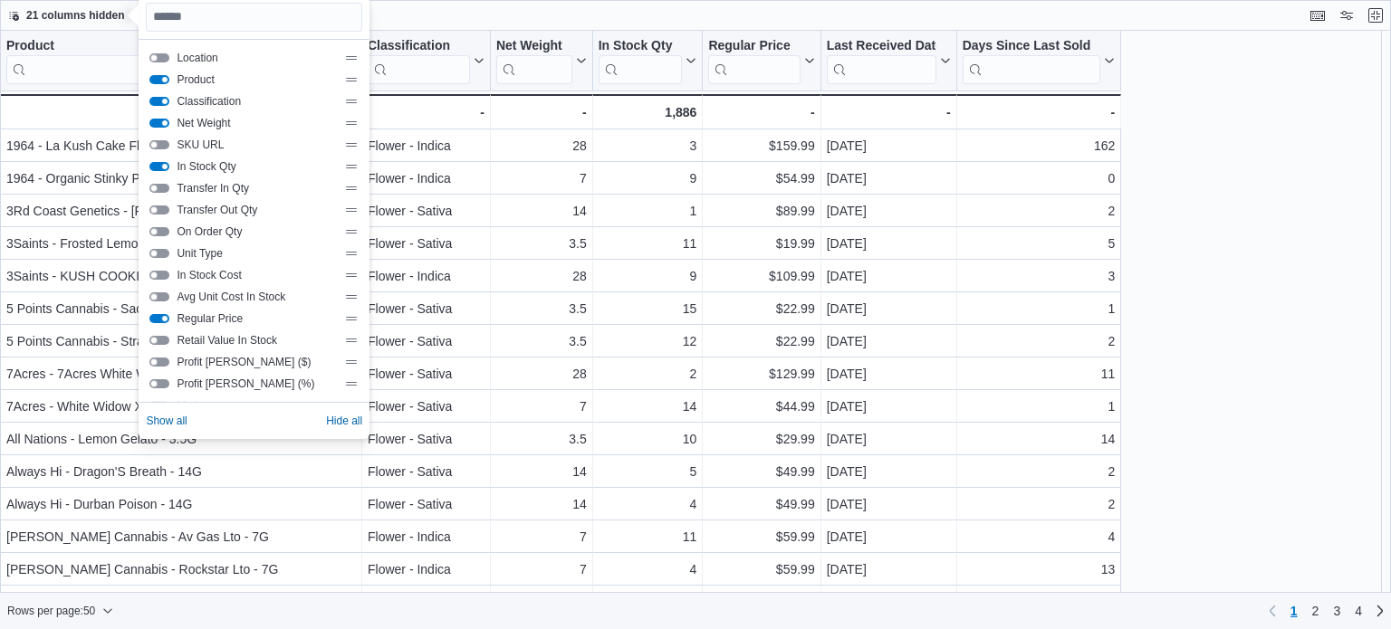
click at [1232, 58] on div "Product Click to view column header actions Classification Click to view column…" at bounding box center [695, 312] width 1391 height 563
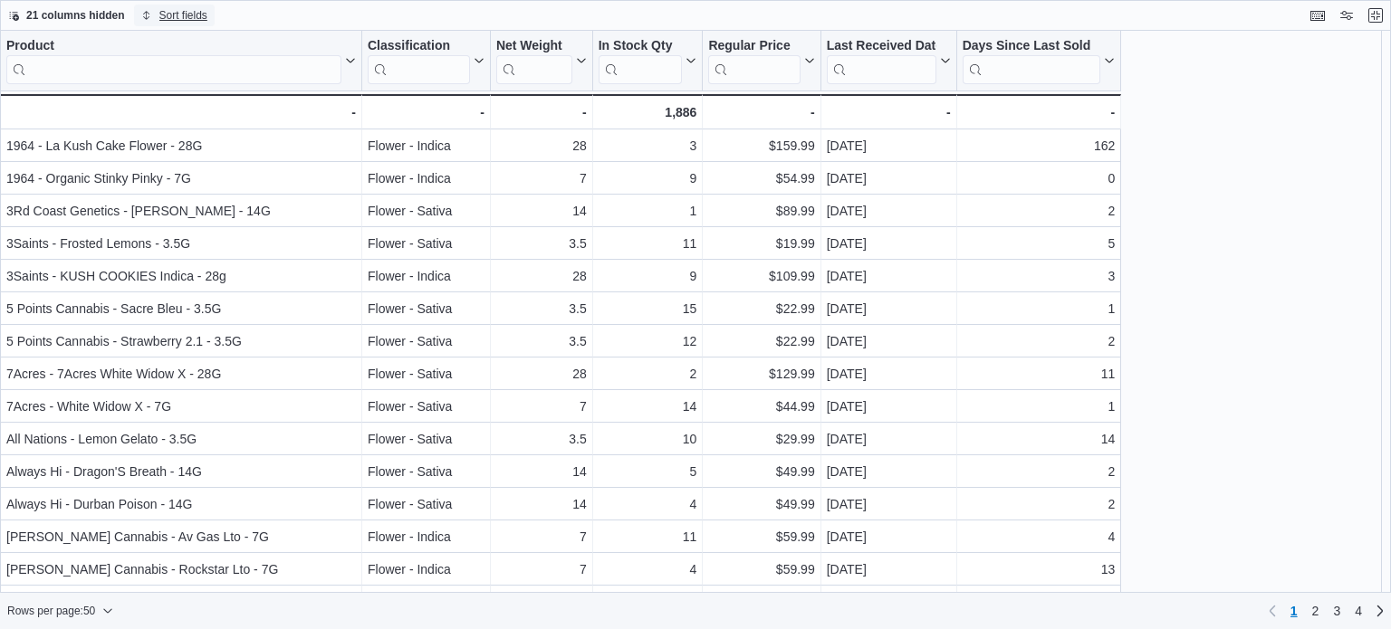
click at [177, 14] on span "Sort fields" at bounding box center [183, 15] width 48 height 14
click at [196, 82] on span "Pick fields to sort by" at bounding box center [188, 85] width 97 height 14
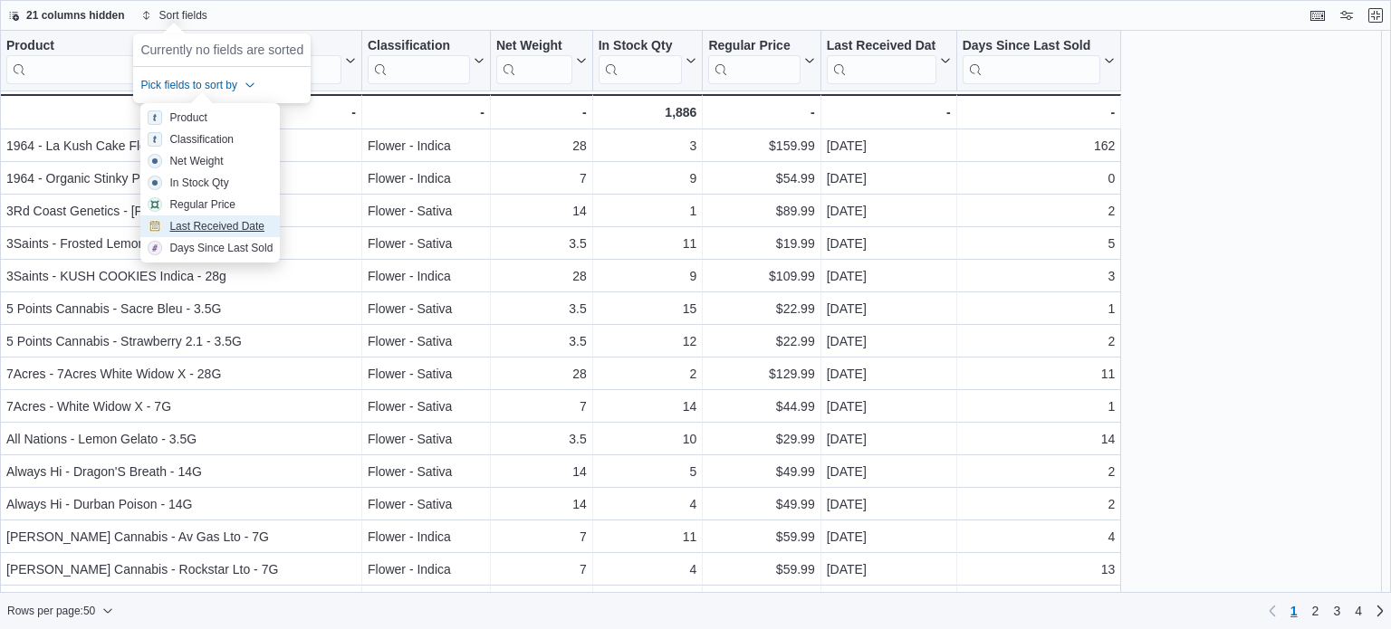
click at [199, 227] on div "Last Received Date" at bounding box center [216, 226] width 95 height 14
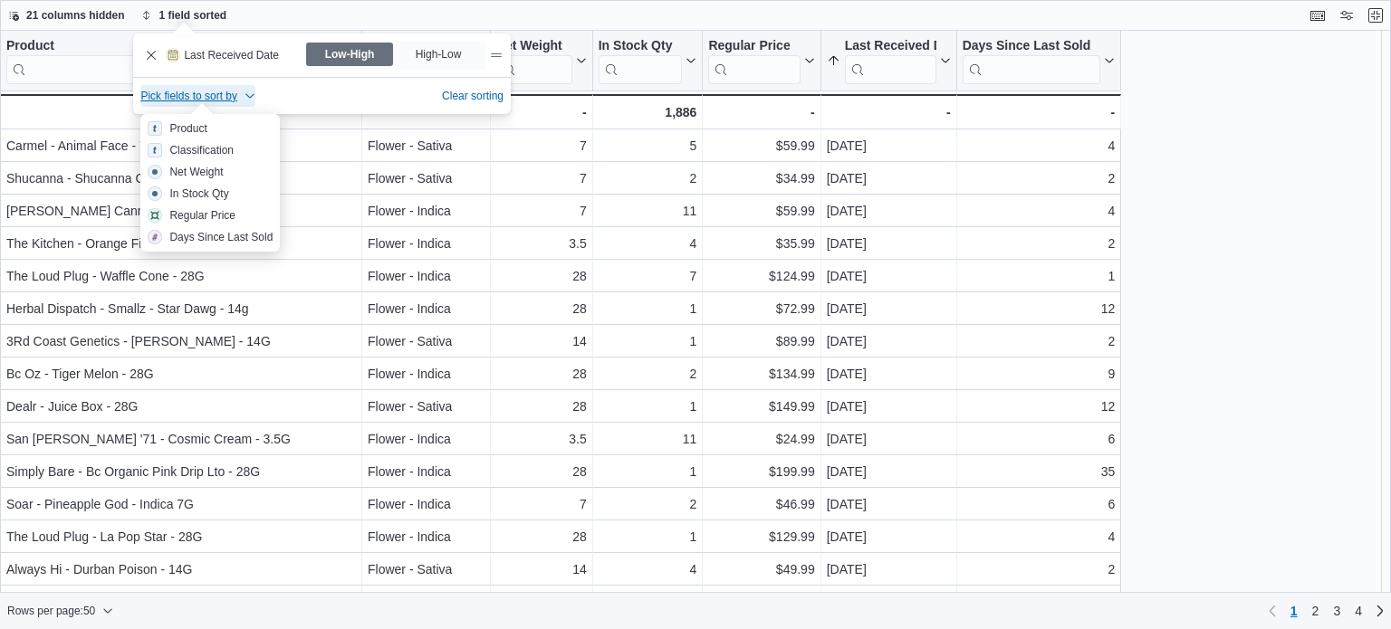
click at [1348, 169] on div "Product Click to view column header actions Classification Click to view column…" at bounding box center [695, 312] width 1391 height 563
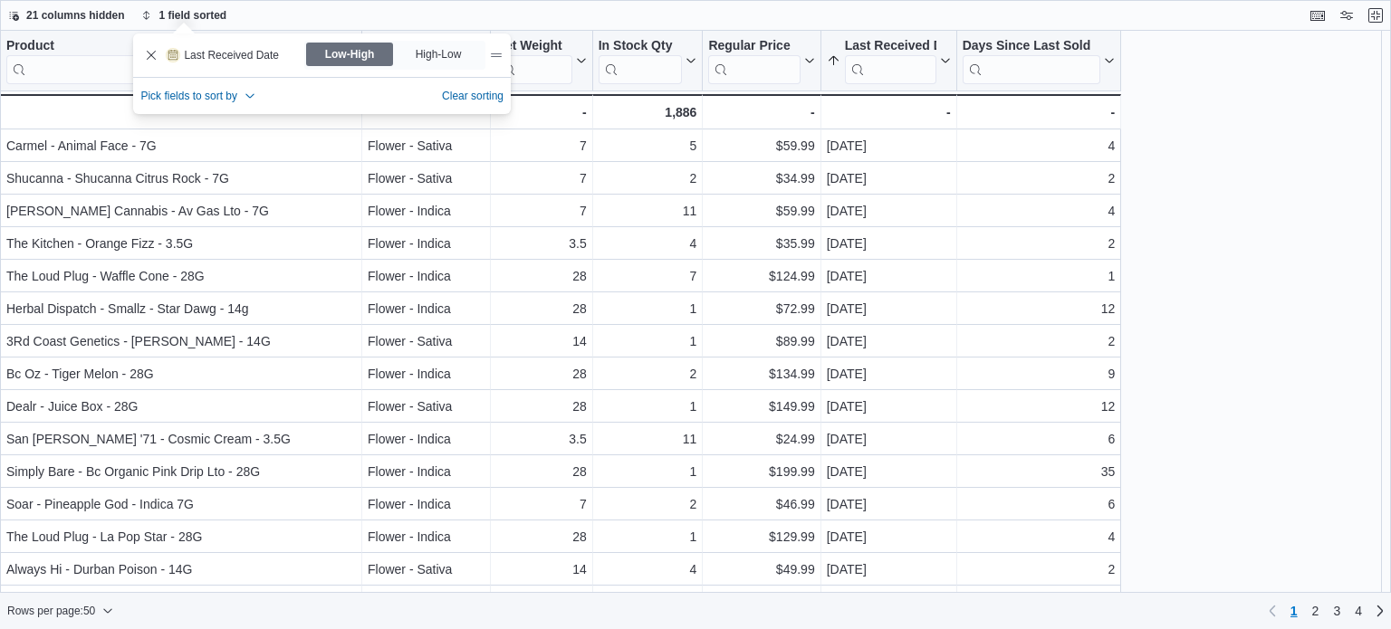
click at [1326, 115] on div "Product Click to view column header actions Classification Click to view column…" at bounding box center [695, 312] width 1391 height 563
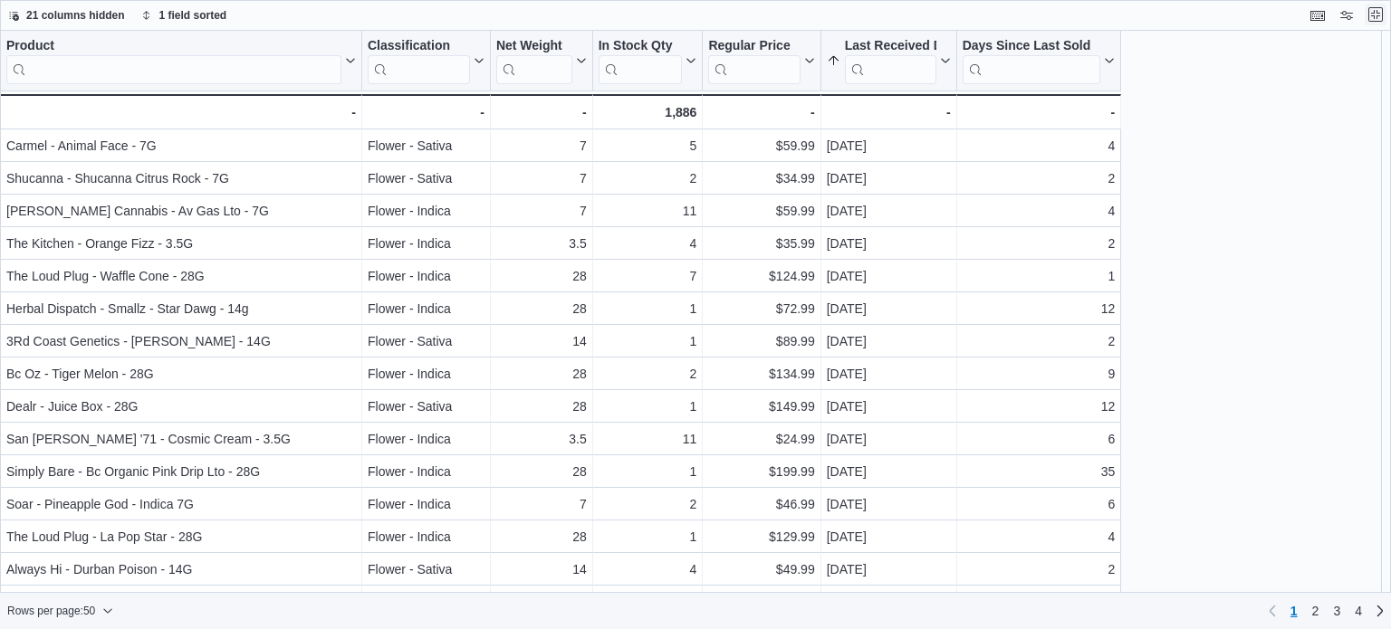
click at [1372, 15] on button "Exit fullscreen" at bounding box center [1376, 15] width 22 height 22
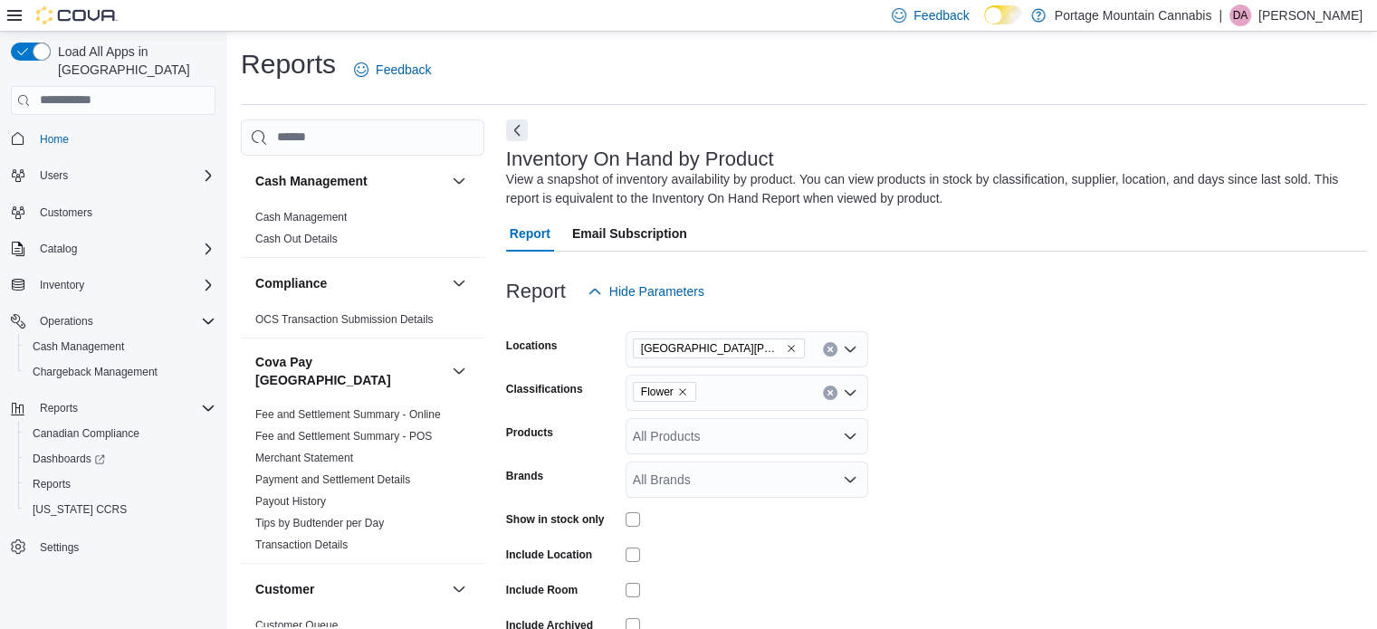
click at [684, 390] on icon "Remove Flower from selection in this group" at bounding box center [682, 391] width 7 height 7
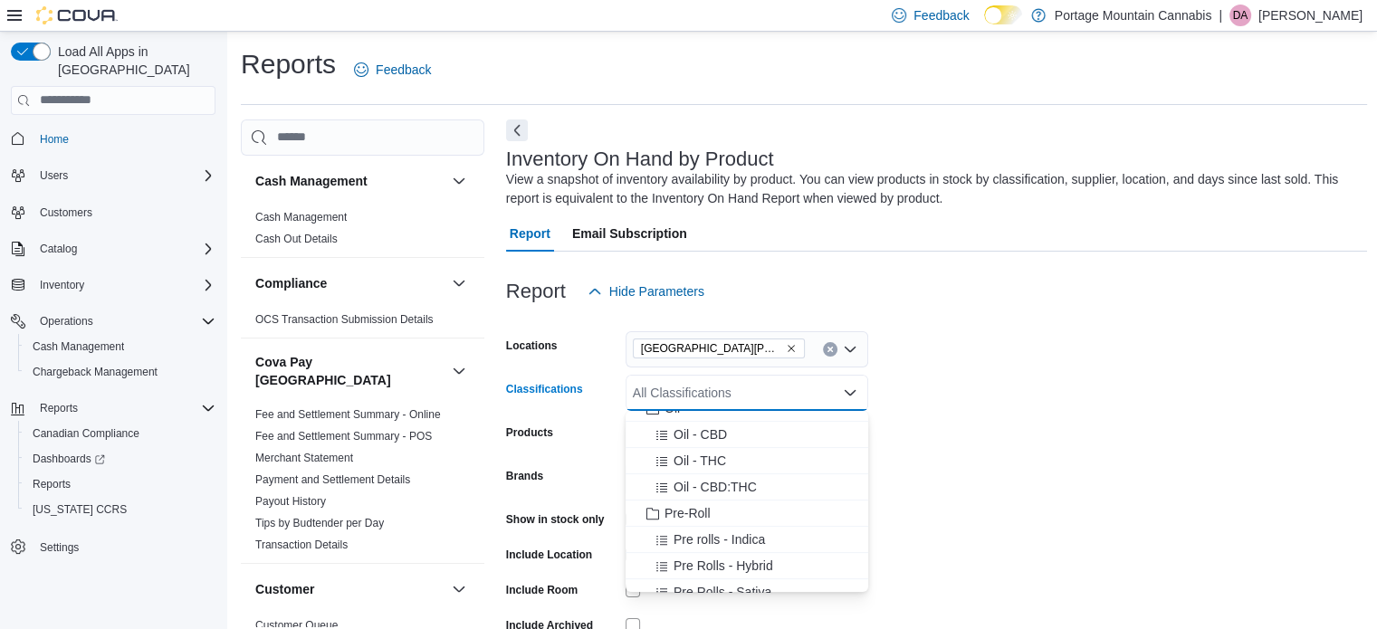
scroll to position [821, 0]
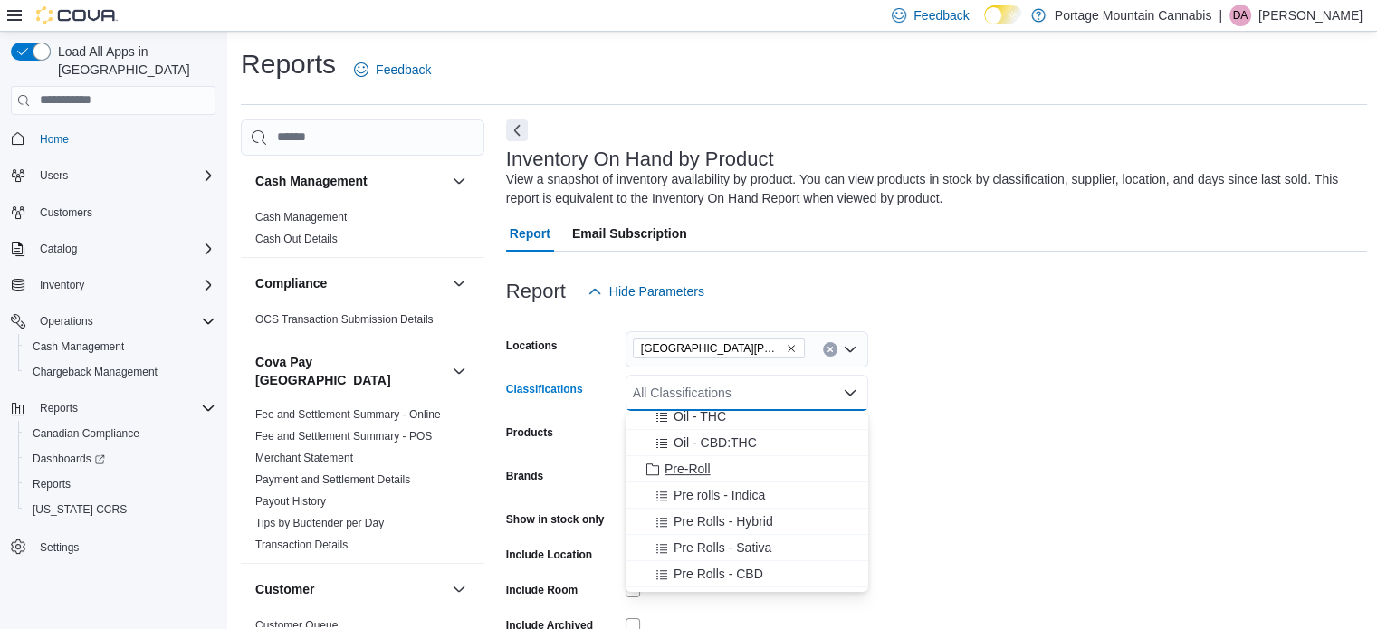
click at [689, 468] on span "Pre-Roll" at bounding box center [688, 469] width 46 height 18
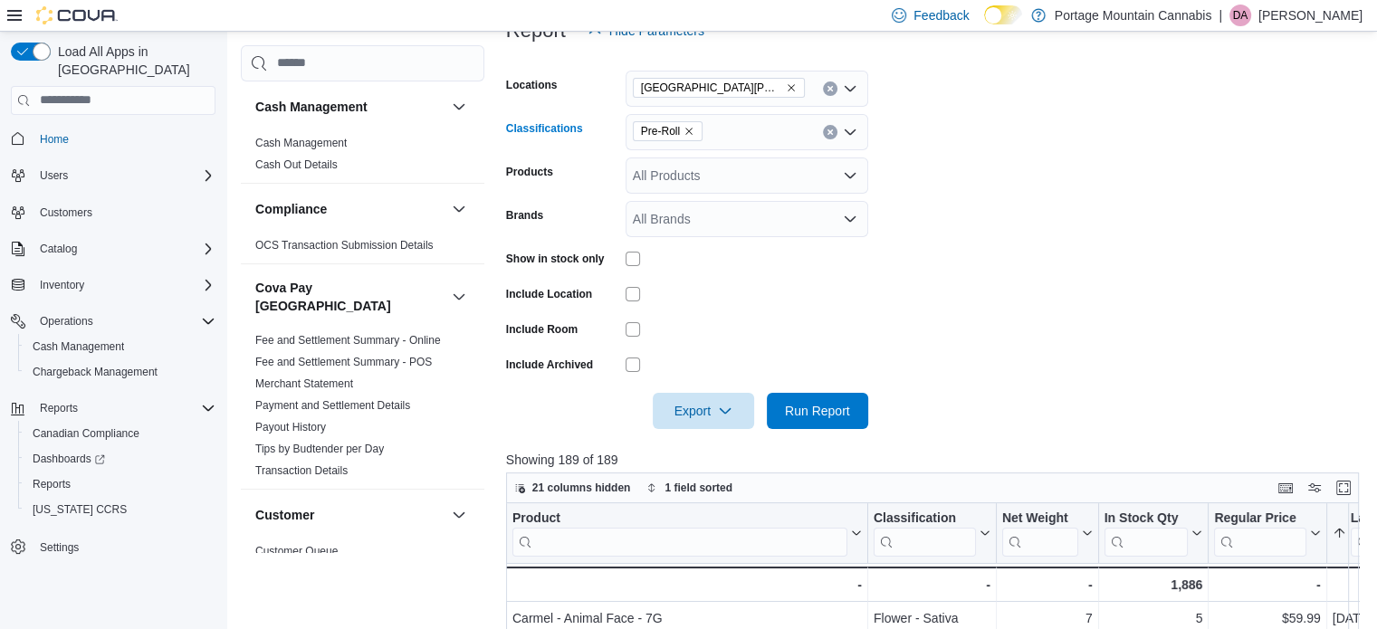
scroll to position [302, 0]
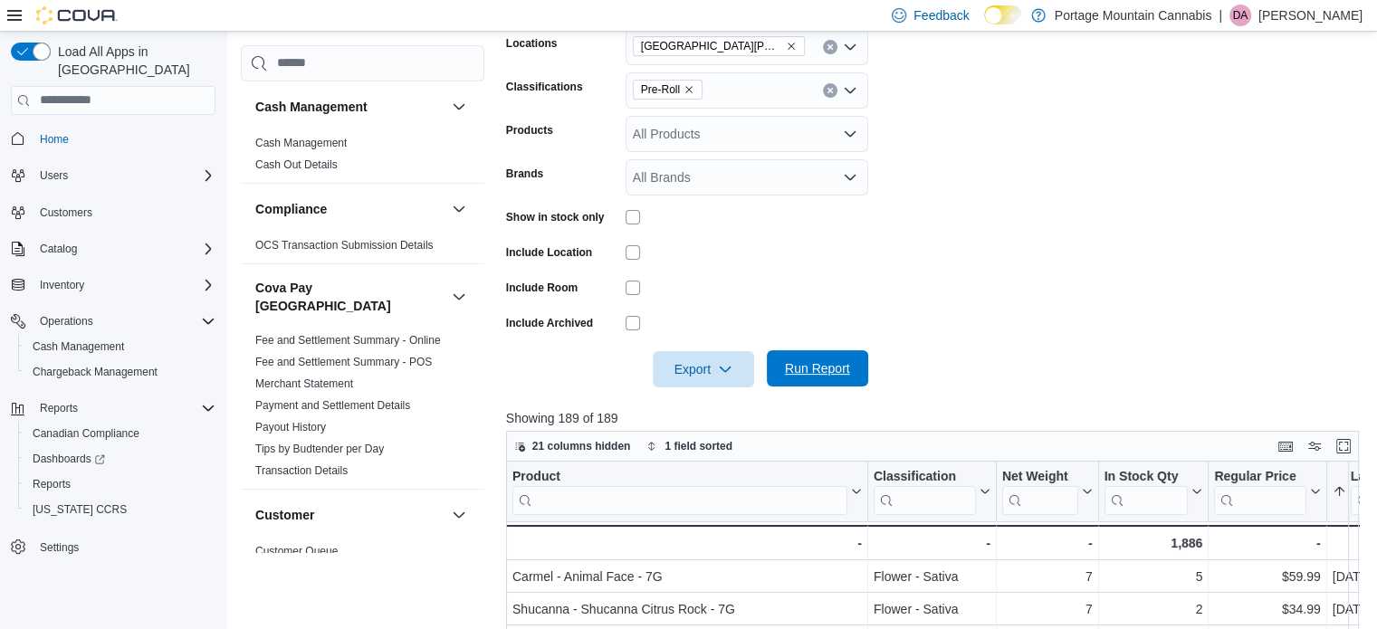
click at [829, 364] on span "Run Report" at bounding box center [817, 369] width 65 height 18
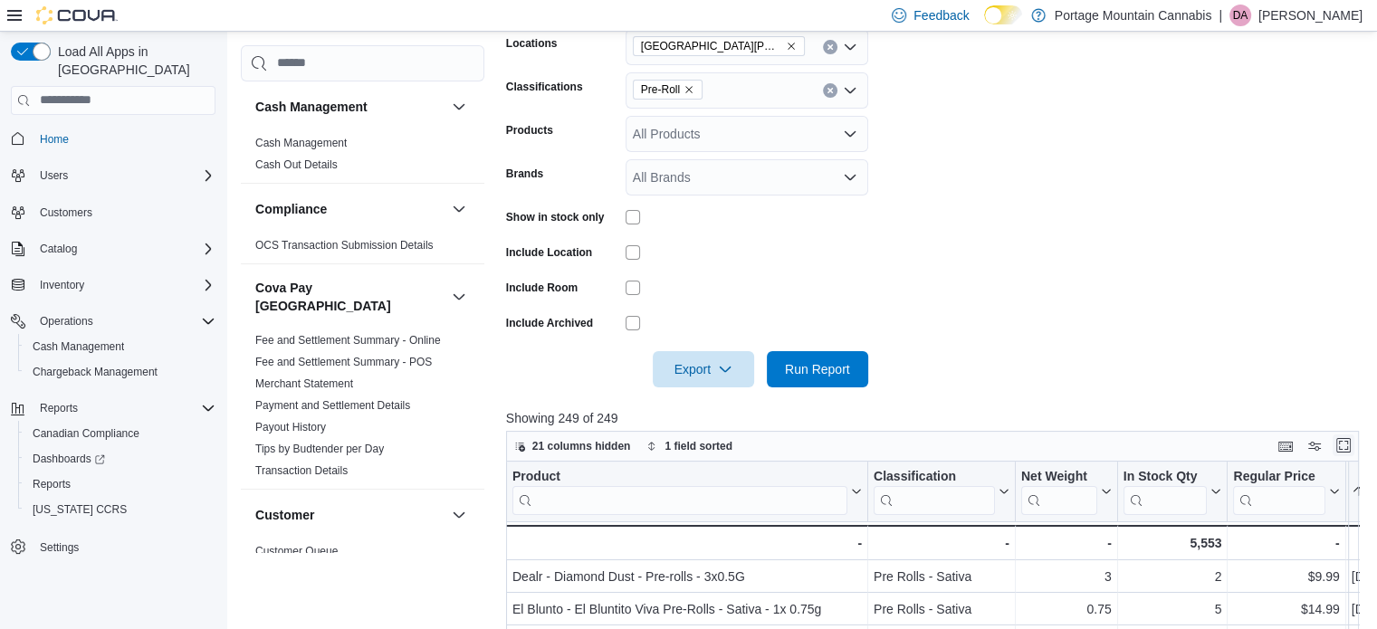
click at [1353, 443] on button "Enter fullscreen" at bounding box center [1344, 446] width 22 height 22
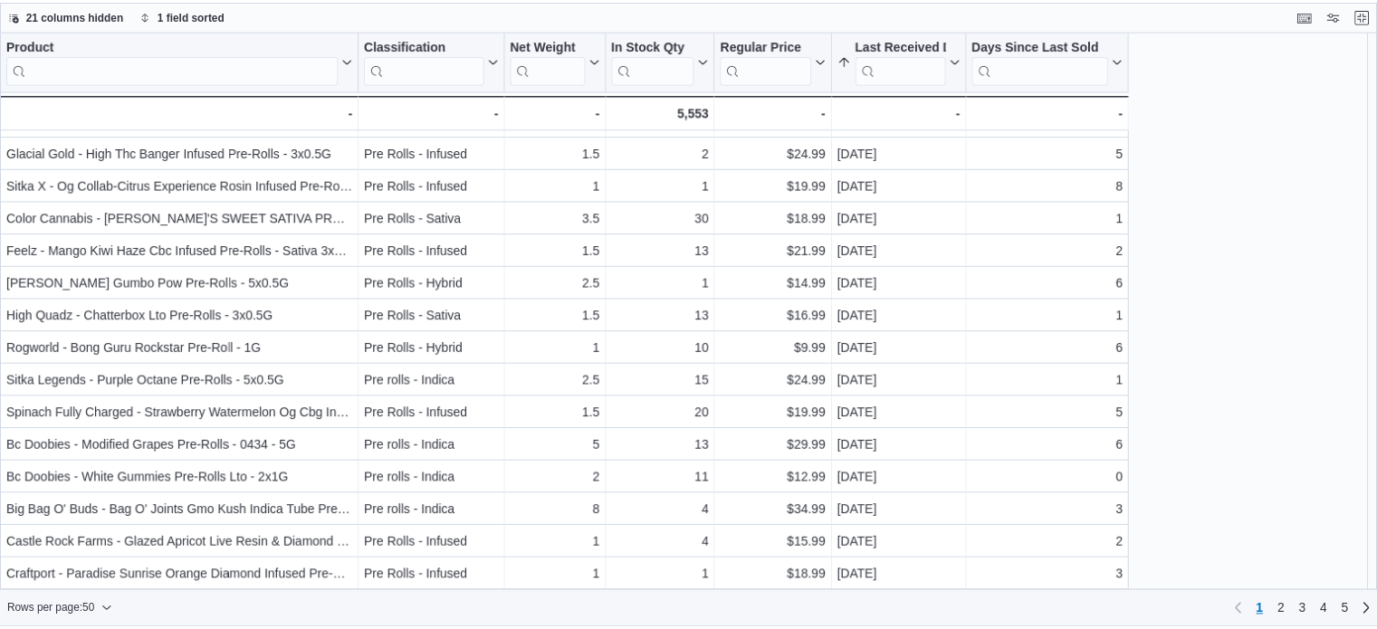
scroll to position [290, 0]
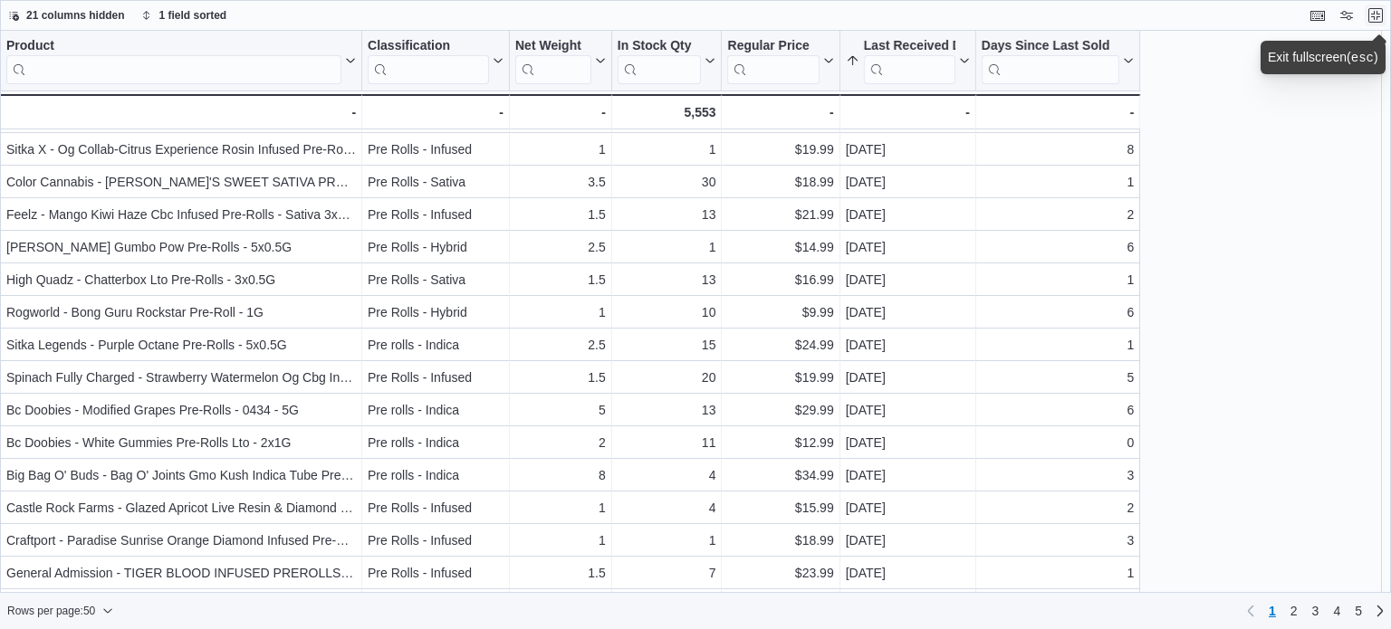
click at [1373, 14] on button "Exit fullscreen" at bounding box center [1376, 16] width 22 height 22
click at [1373, 14] on div "Feedback Dark Mode Portage Mountain Cannabis | DA [PERSON_NAME]" at bounding box center [695, 16] width 1391 height 32
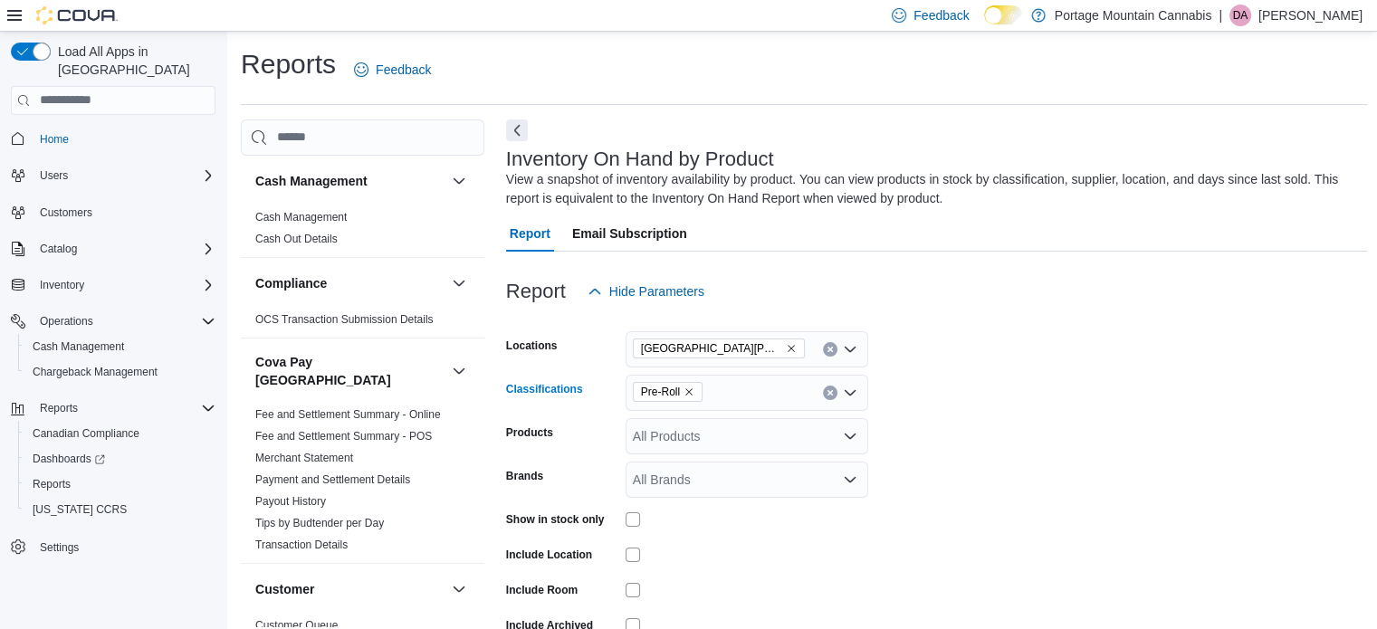
click at [687, 391] on icon "Remove Pre-Roll from selection in this group" at bounding box center [689, 392] width 11 height 11
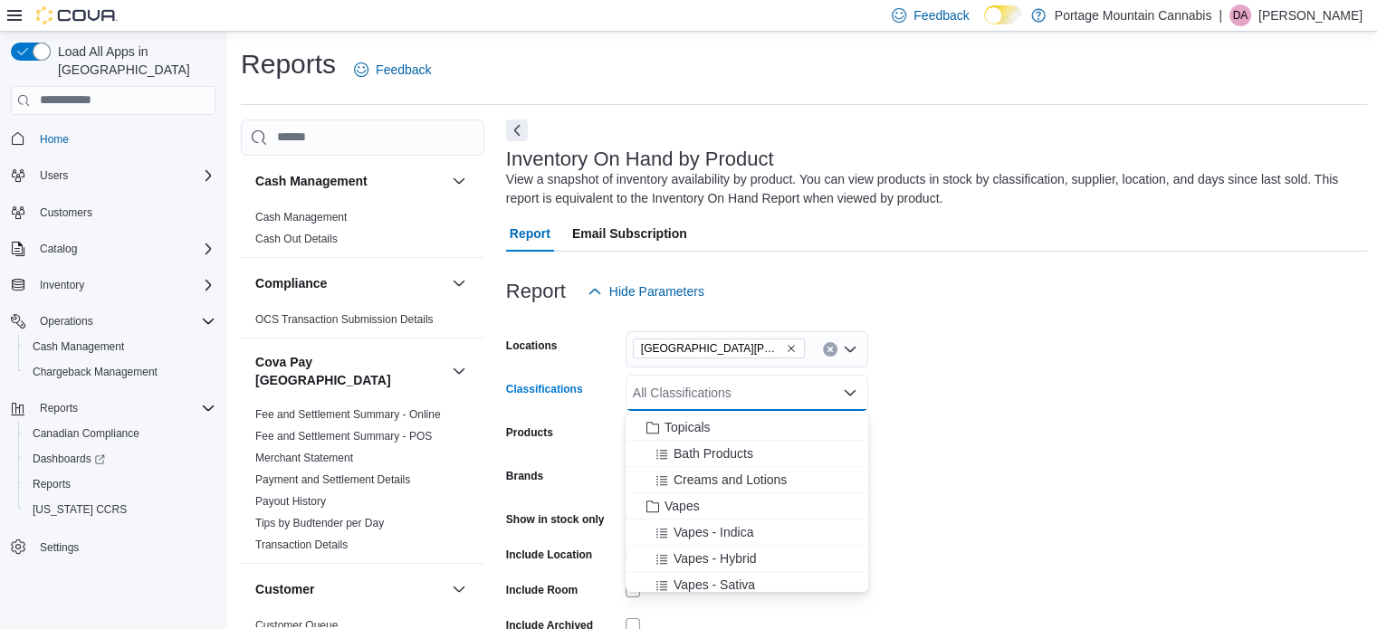
scroll to position [1058, 0]
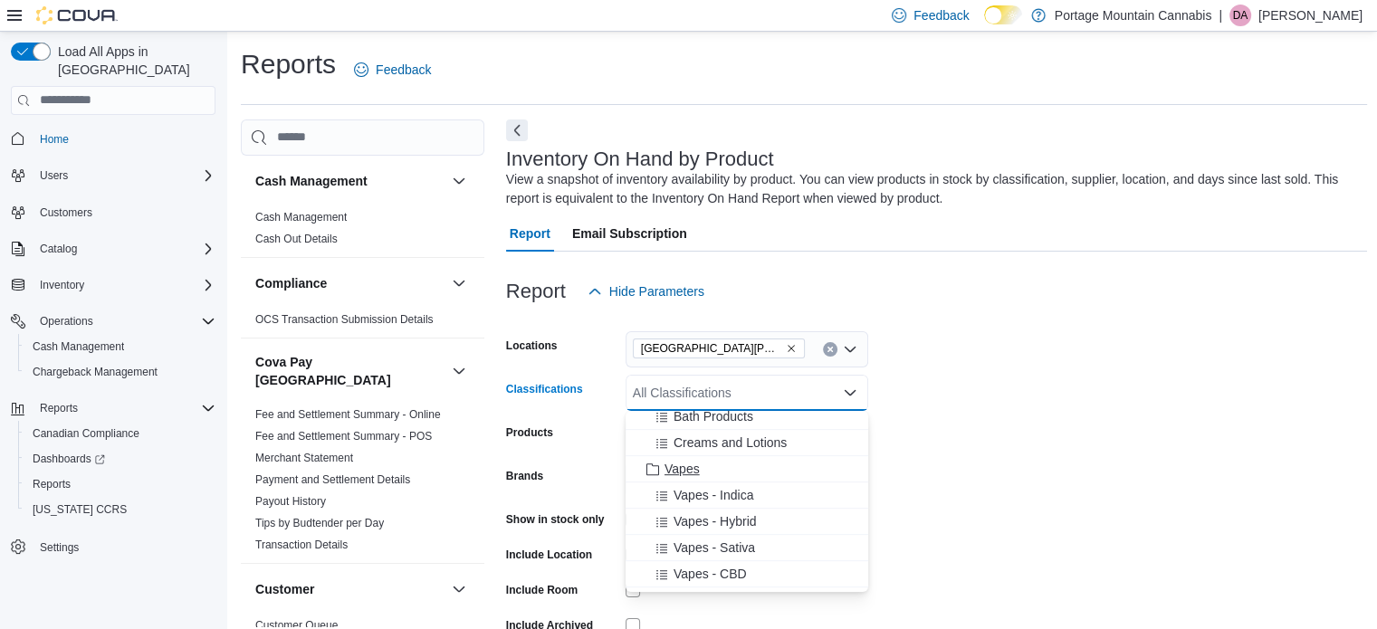
click at [691, 466] on span "Vapes" at bounding box center [682, 469] width 35 height 18
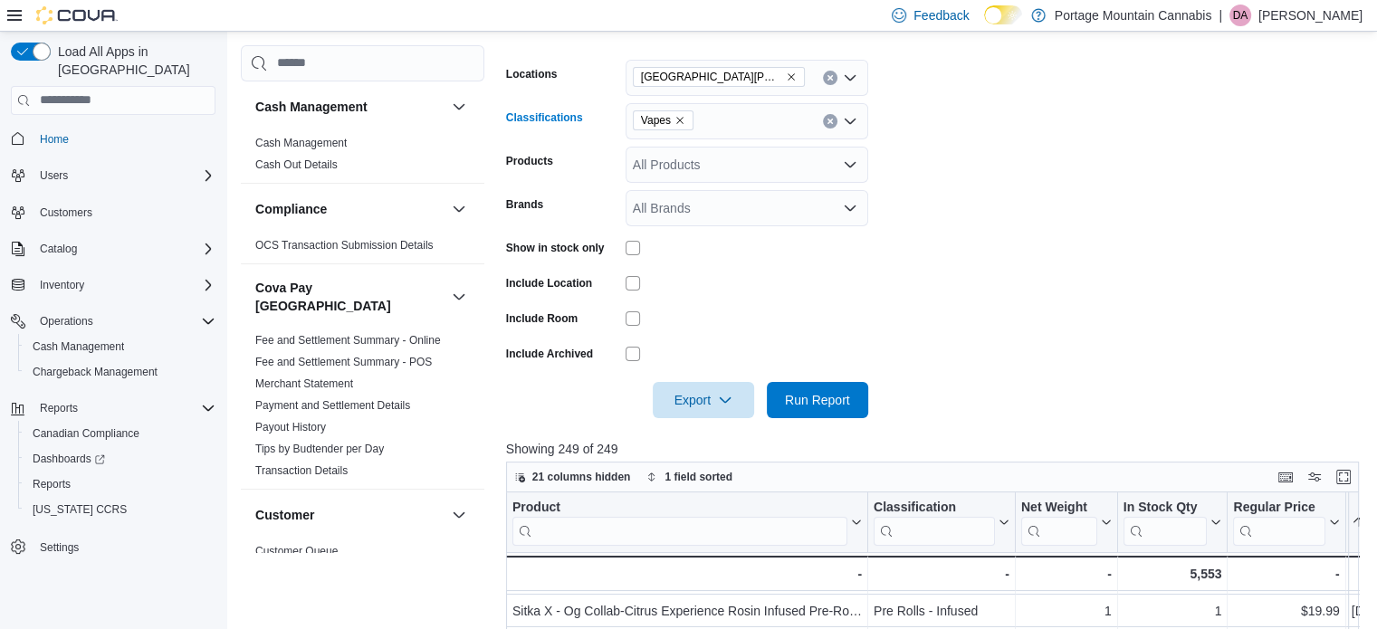
scroll to position [275, 0]
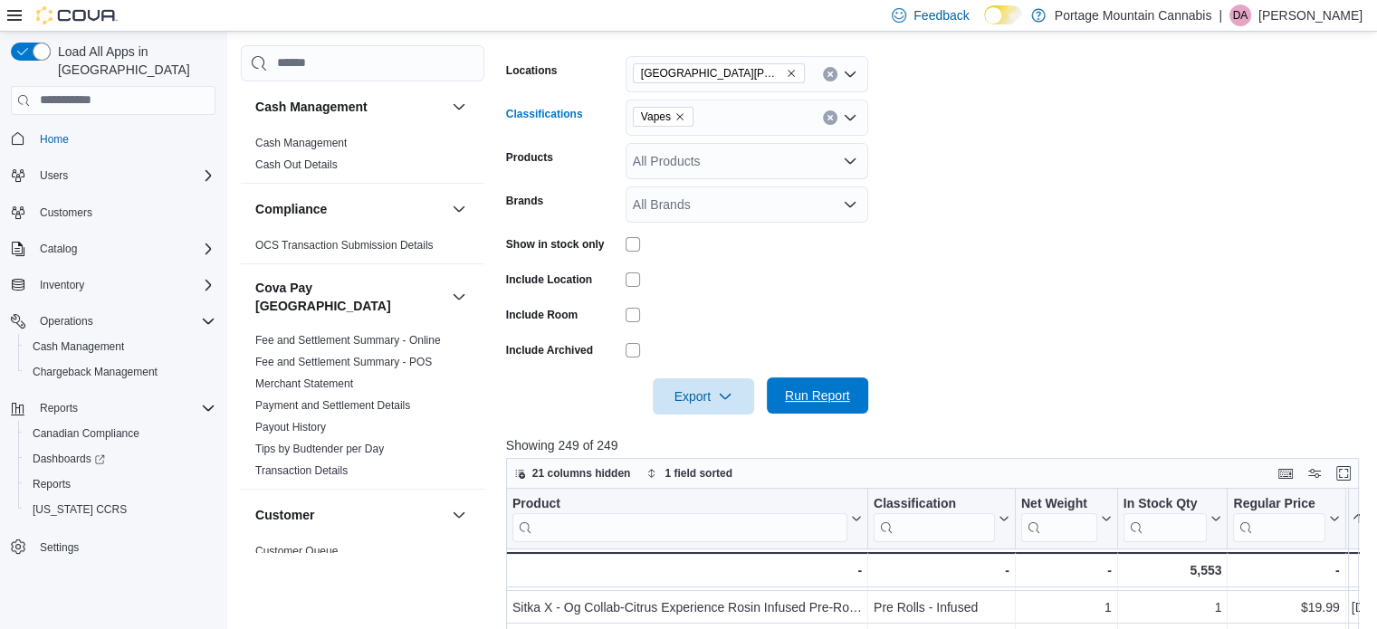
click at [810, 394] on span "Run Report" at bounding box center [817, 396] width 65 height 18
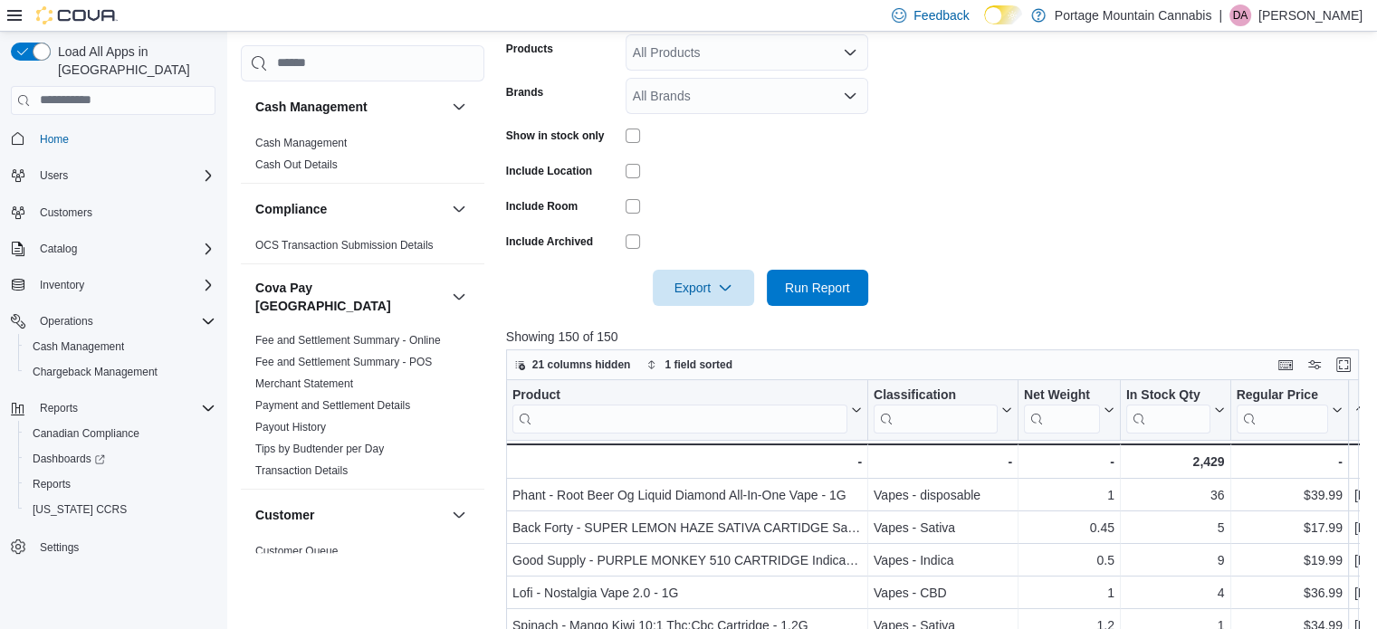
scroll to position [385, 0]
click at [1353, 360] on button "Enter fullscreen" at bounding box center [1344, 363] width 22 height 22
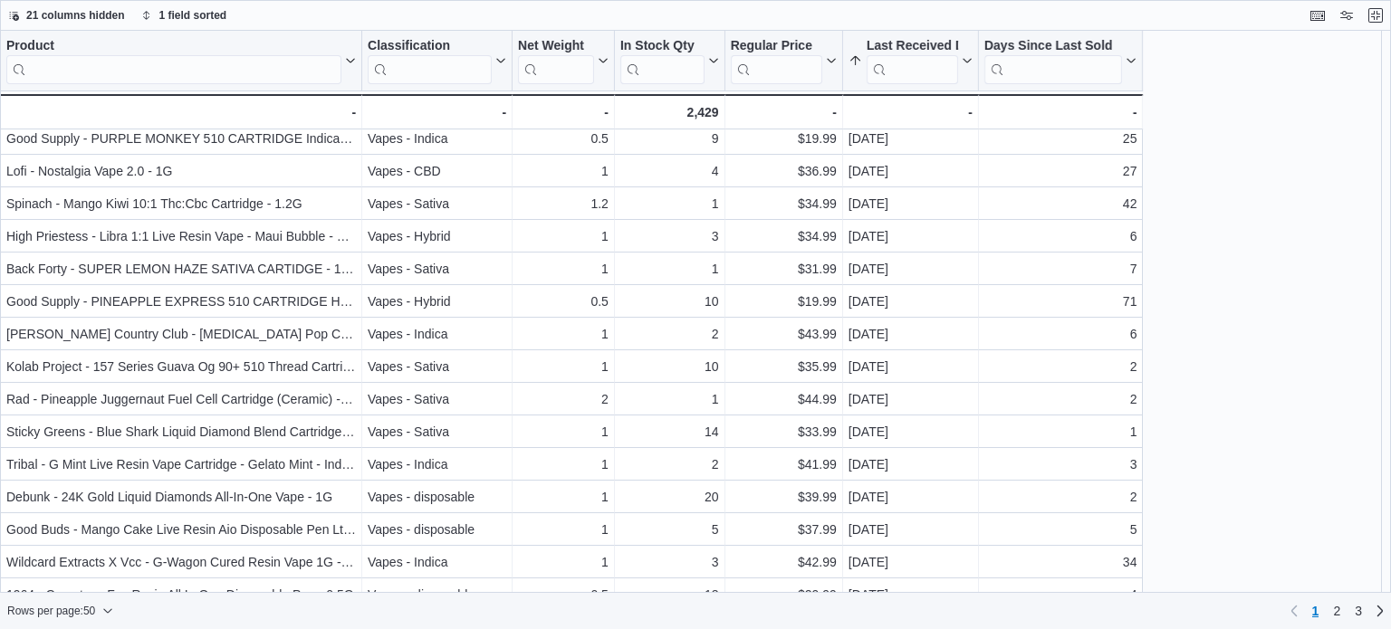
scroll to position [109, 0]
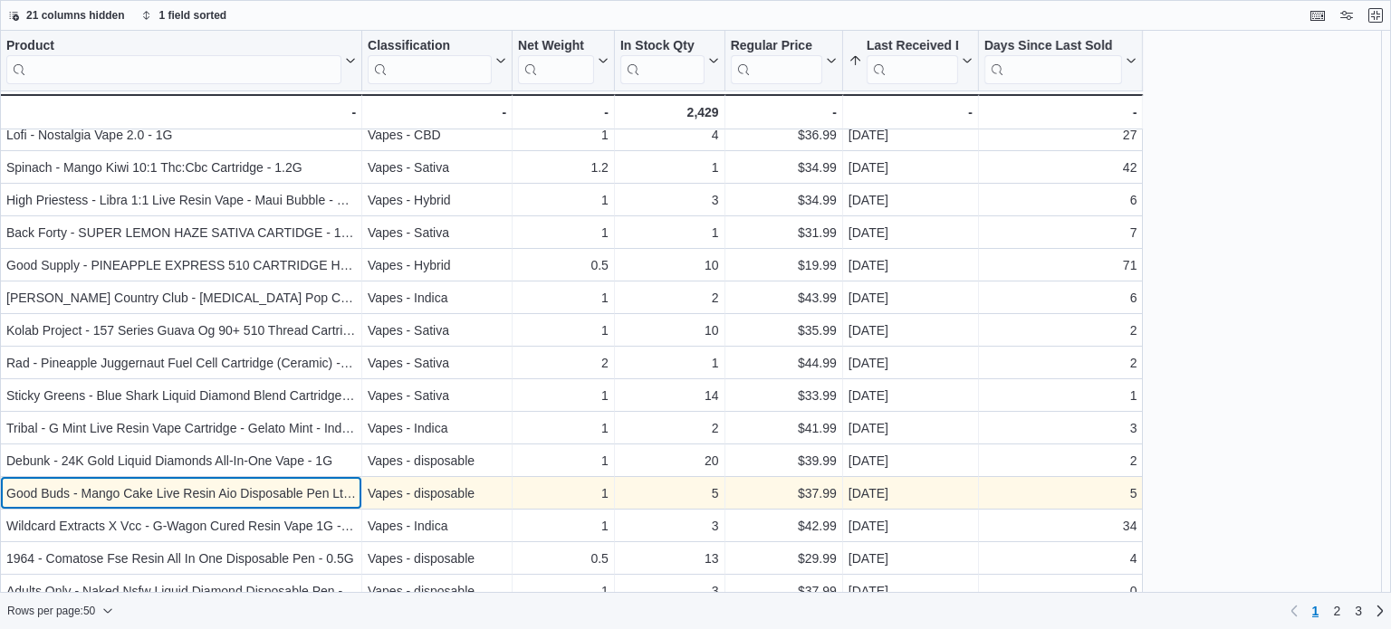
click at [264, 496] on div "Good Buds - Mango Cake Live Resin Aio Disposable Pen Lto - 1G" at bounding box center [181, 494] width 350 height 22
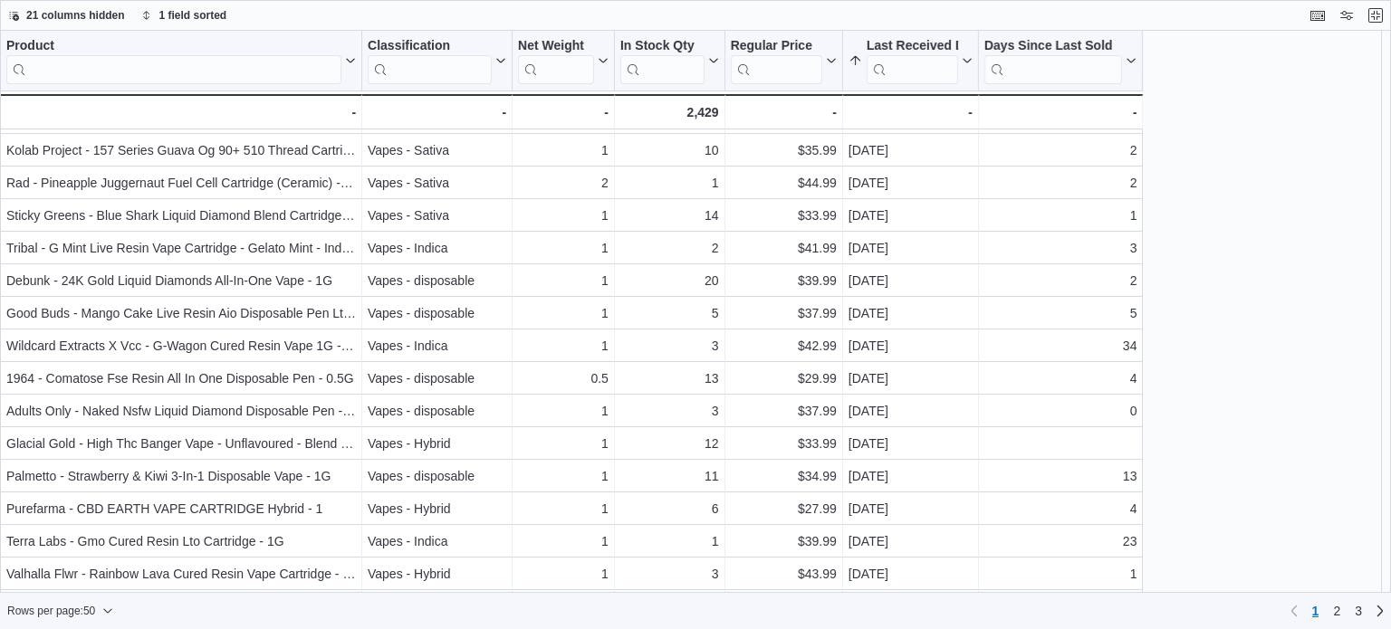
scroll to position [290, 0]
